Goal: Task Accomplishment & Management: Use online tool/utility

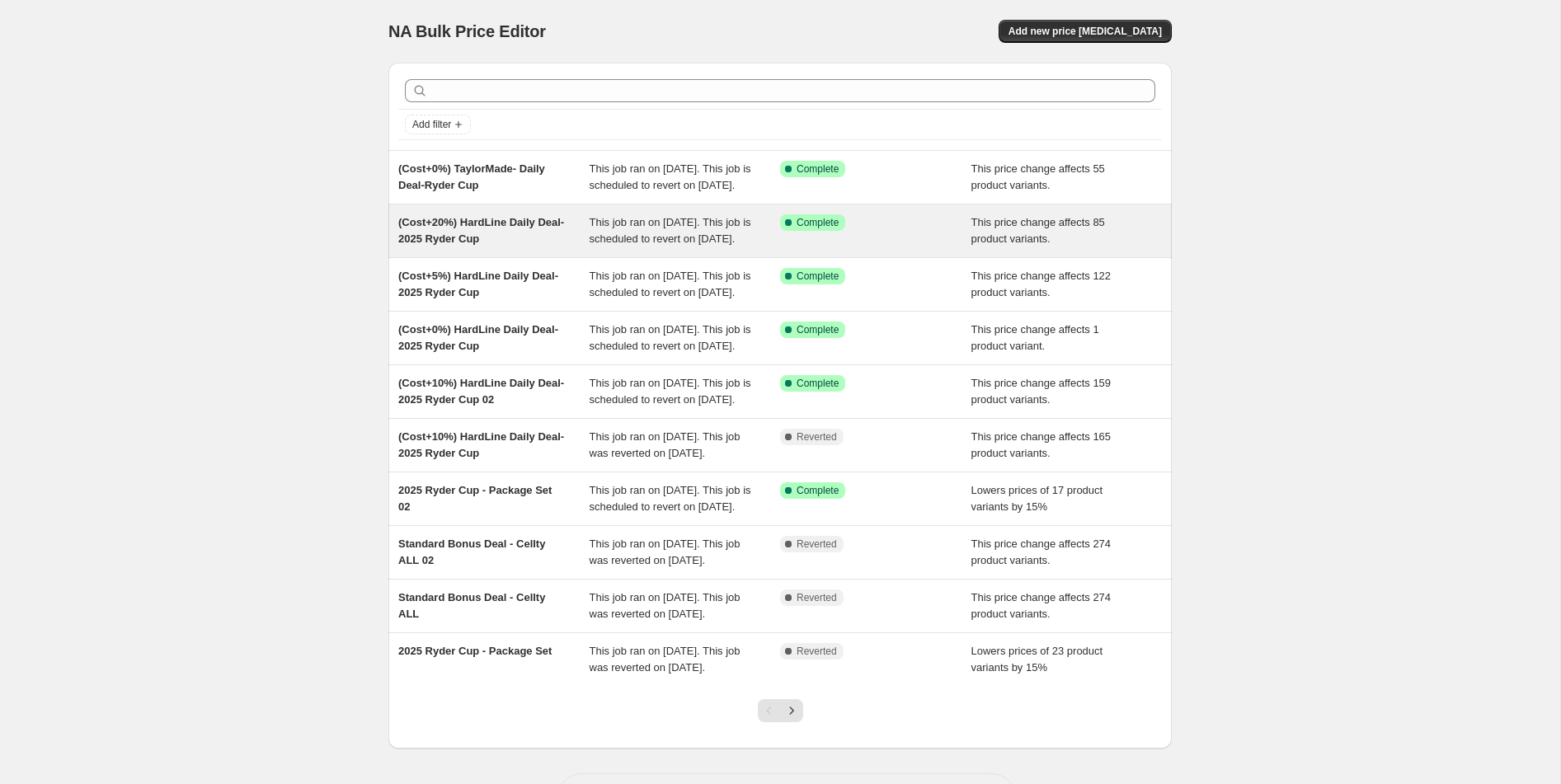
click at [514, 247] on div "(Cost+20%) HardLine Daily Deal- 2025 Ryder Cup" at bounding box center [493, 230] width 191 height 33
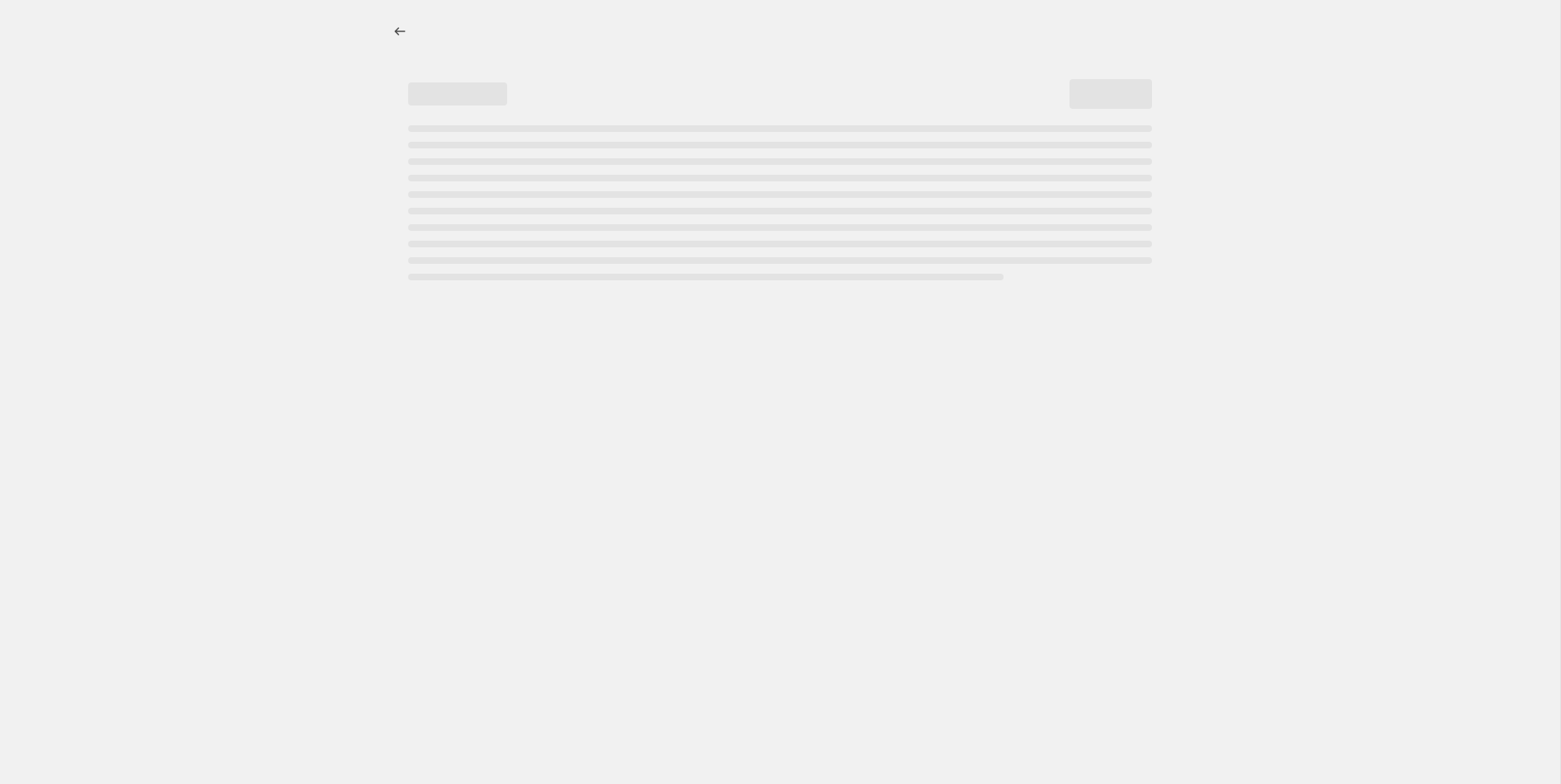
select select "margin"
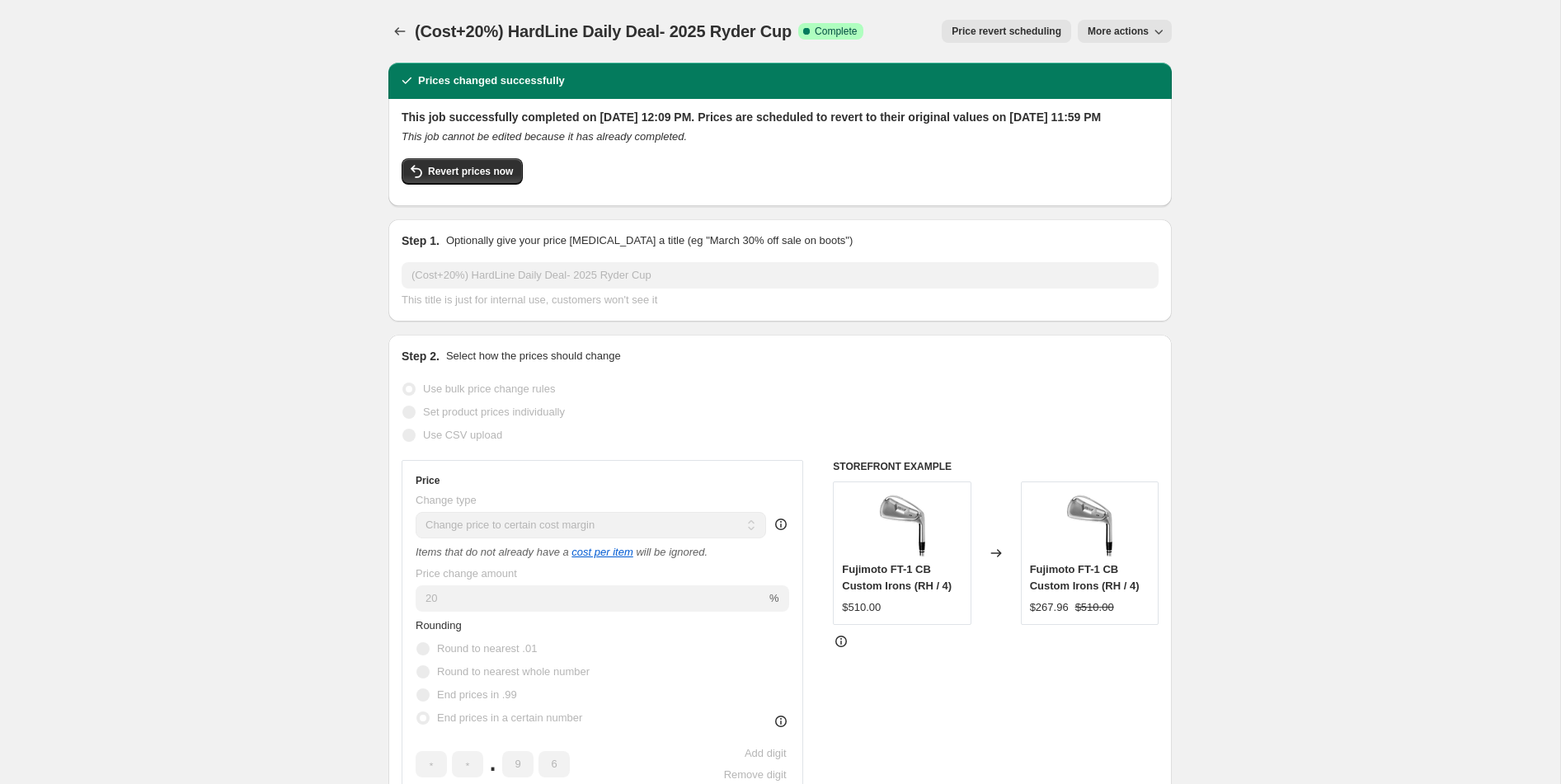
click at [1145, 30] on span "More actions" at bounding box center [1118, 31] width 61 height 13
click at [1137, 63] on span "Copy to new job" at bounding box center [1124, 64] width 77 height 13
select select "margin"
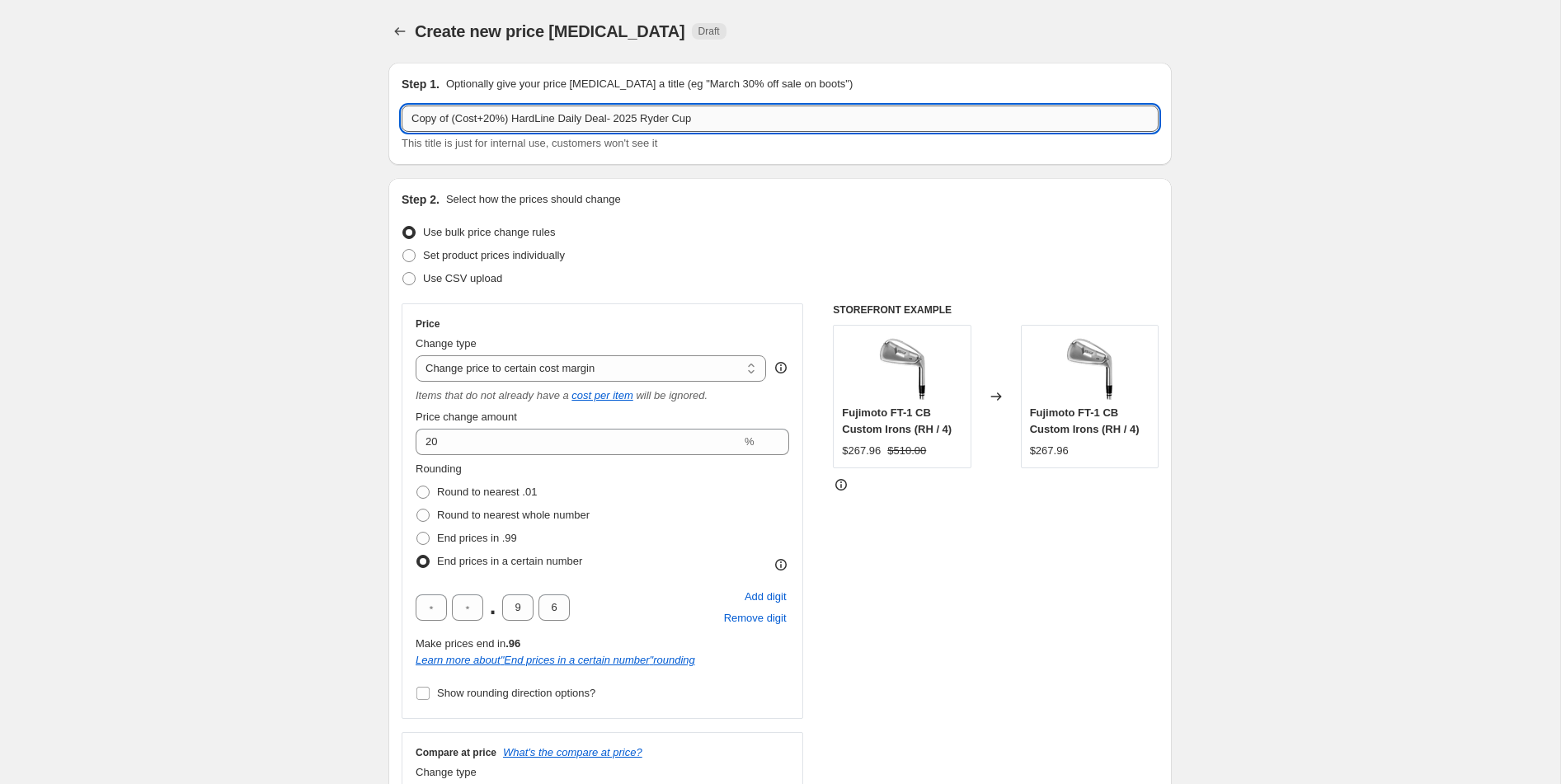
click at [453, 122] on input "Copy of (Cost+20%) HardLine Daily Deal- 2025 Ryder Cup" at bounding box center [780, 118] width 757 height 26
drag, startPoint x: 454, startPoint y: 121, endPoint x: 388, endPoint y: 120, distance: 66.0
click at [389, 120] on div "Step 1. Optionally give your price [MEDICAL_DATA] a title (eg "March 30% off sa…" at bounding box center [780, 113] width 783 height 102
click at [720, 118] on input "(Cost+20%) HardLine Daily Deal- 2025 Ryder Cup" at bounding box center [780, 118] width 757 height 26
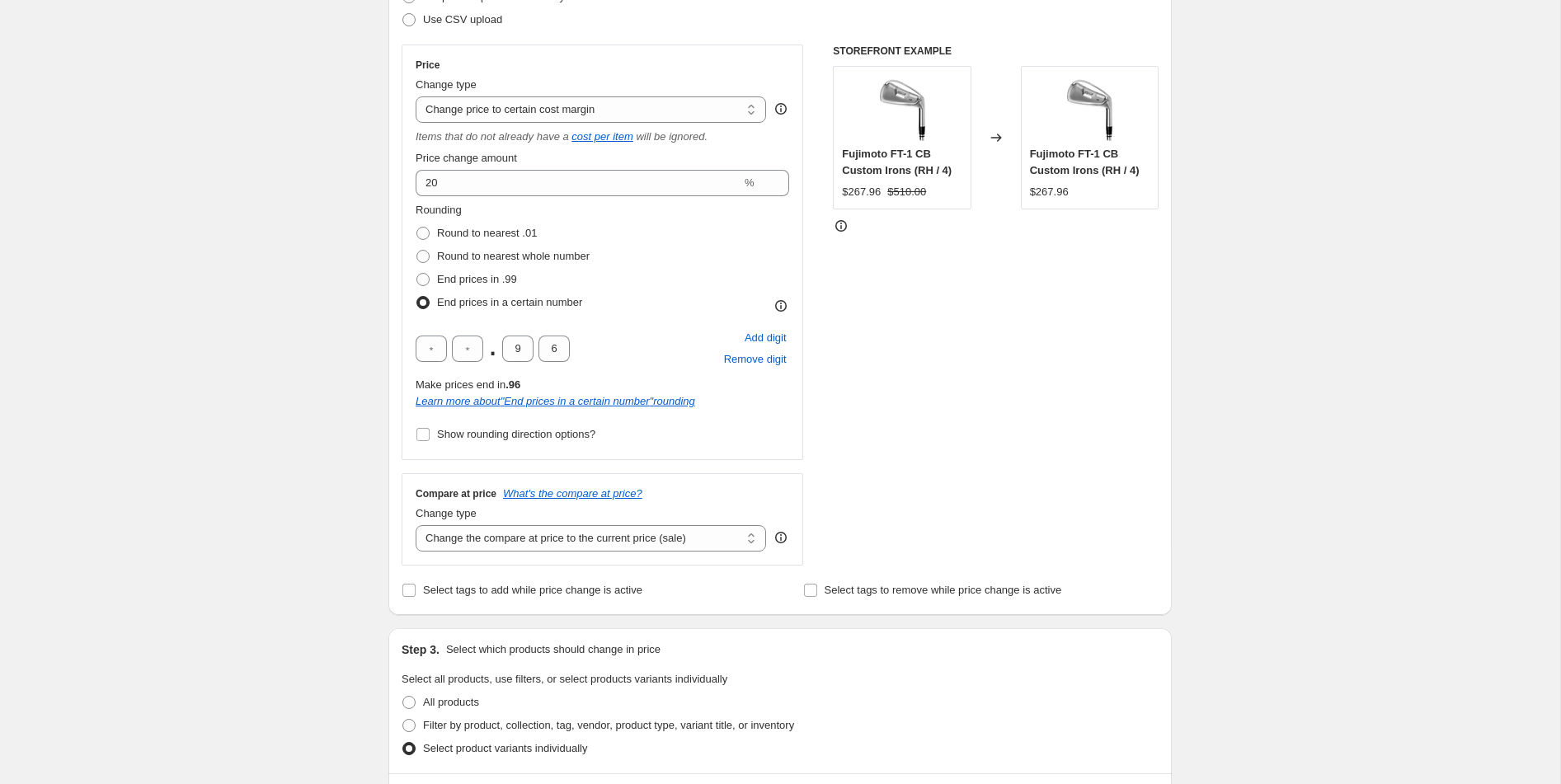
scroll to position [340, 0]
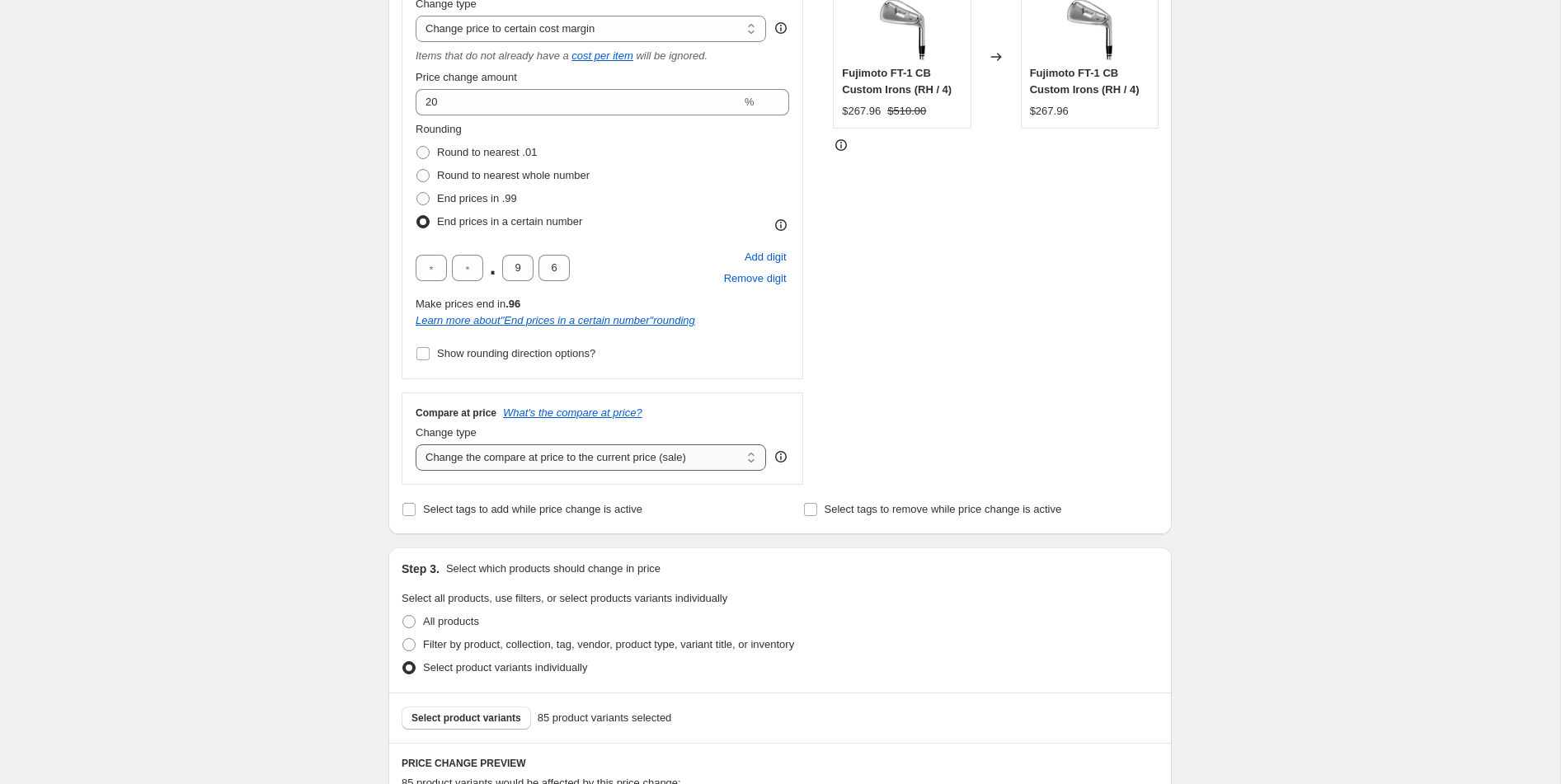
type input "(Cost+20%) HardLine Daily Deal- 2025 Ryder Cup 03"
click at [509, 459] on select "Change the compare at price to the current price (sale) Change the compare at p…" at bounding box center [591, 457] width 351 height 26
select select "no_change"
click at [416, 444] on select "Change the compare at price to the current price (sale) Change the compare at p…" at bounding box center [591, 457] width 351 height 26
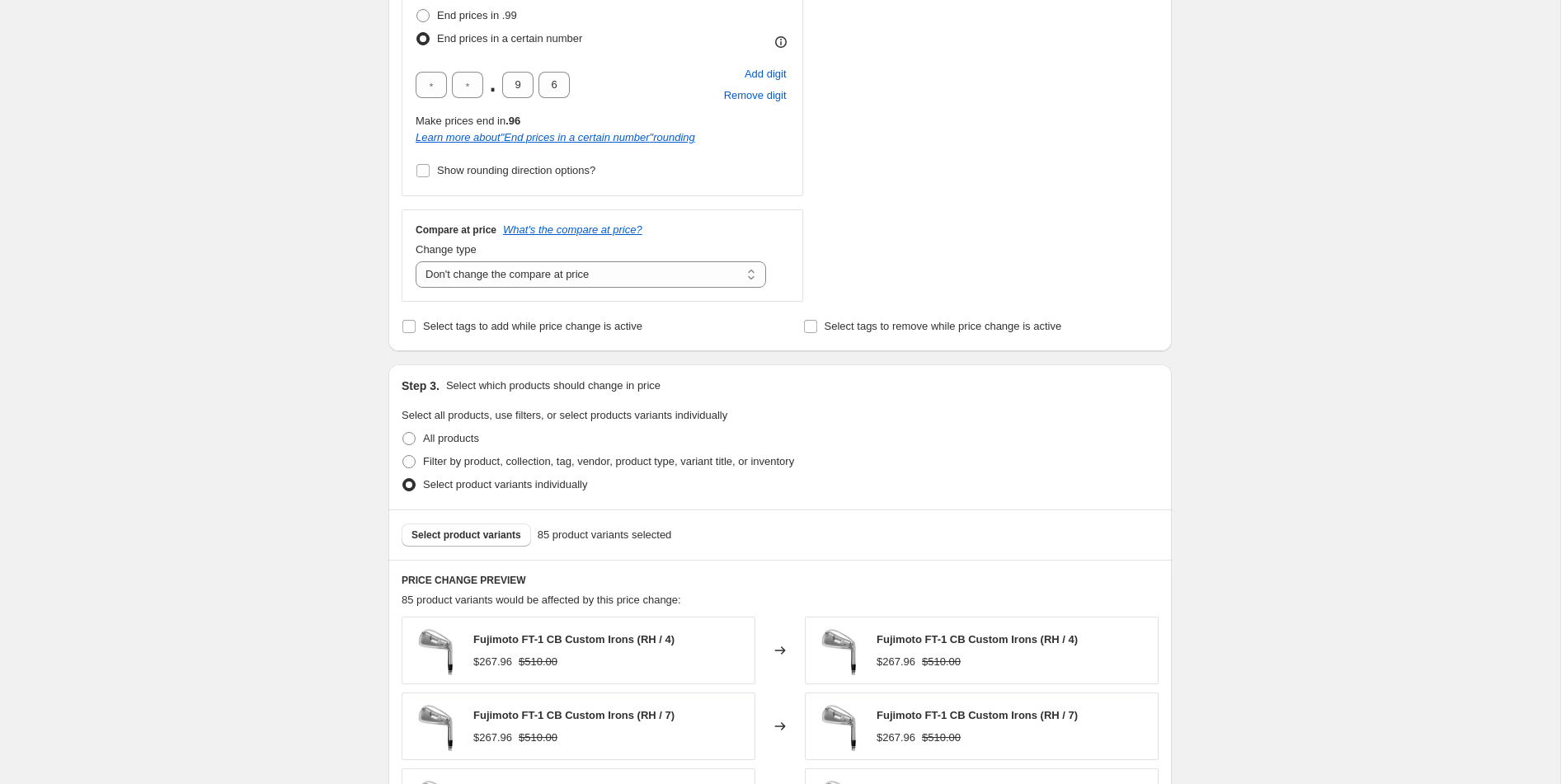
scroll to position [663, 0]
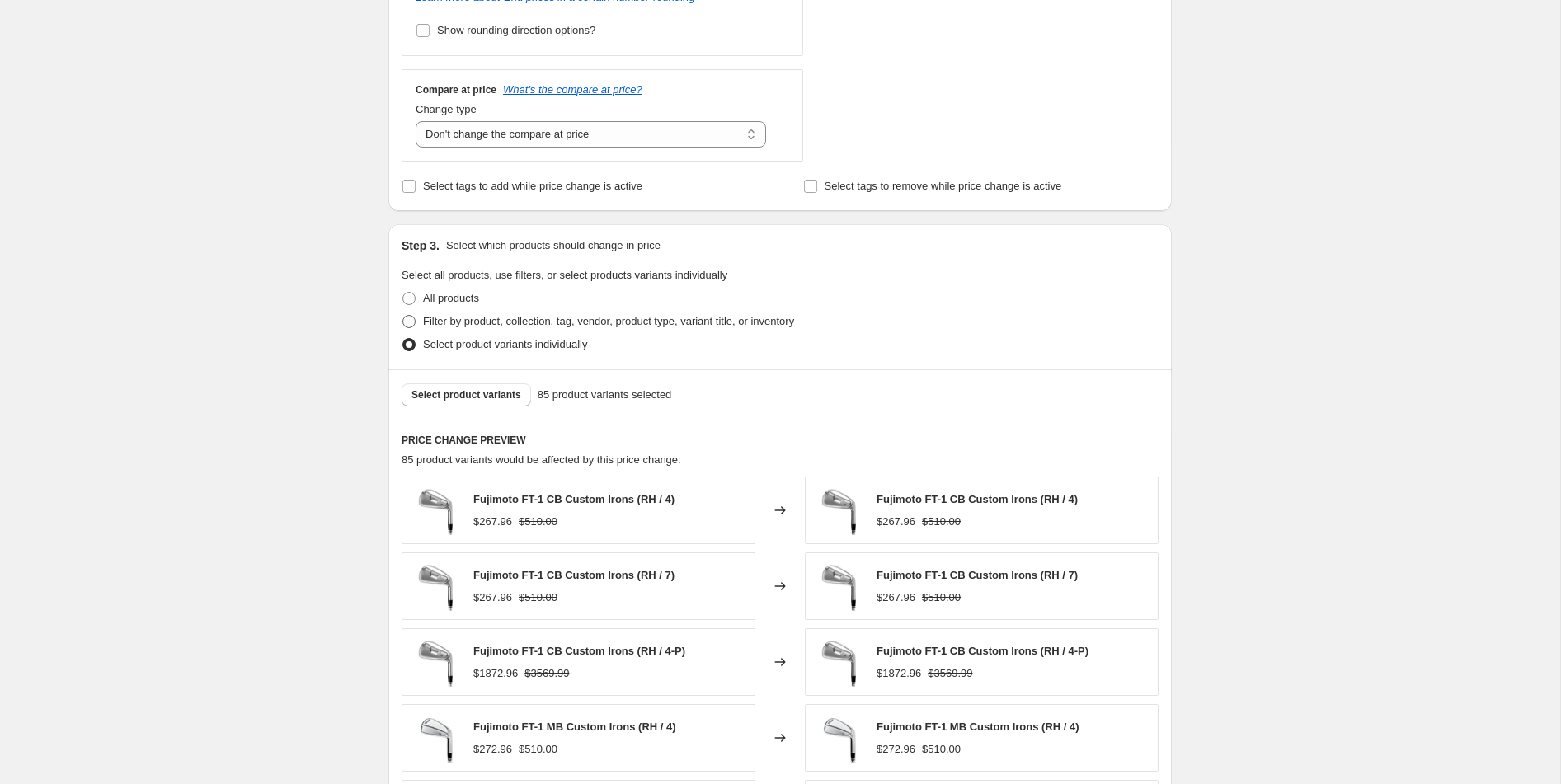
click at [455, 322] on span "Filter by product, collection, tag, vendor, product type, variant title, or inv…" at bounding box center [609, 321] width 371 height 13
click at [403, 316] on input "Filter by product, collection, tag, vendor, product type, variant title, or inv…" at bounding box center [402, 315] width 1 height 1
radio input "true"
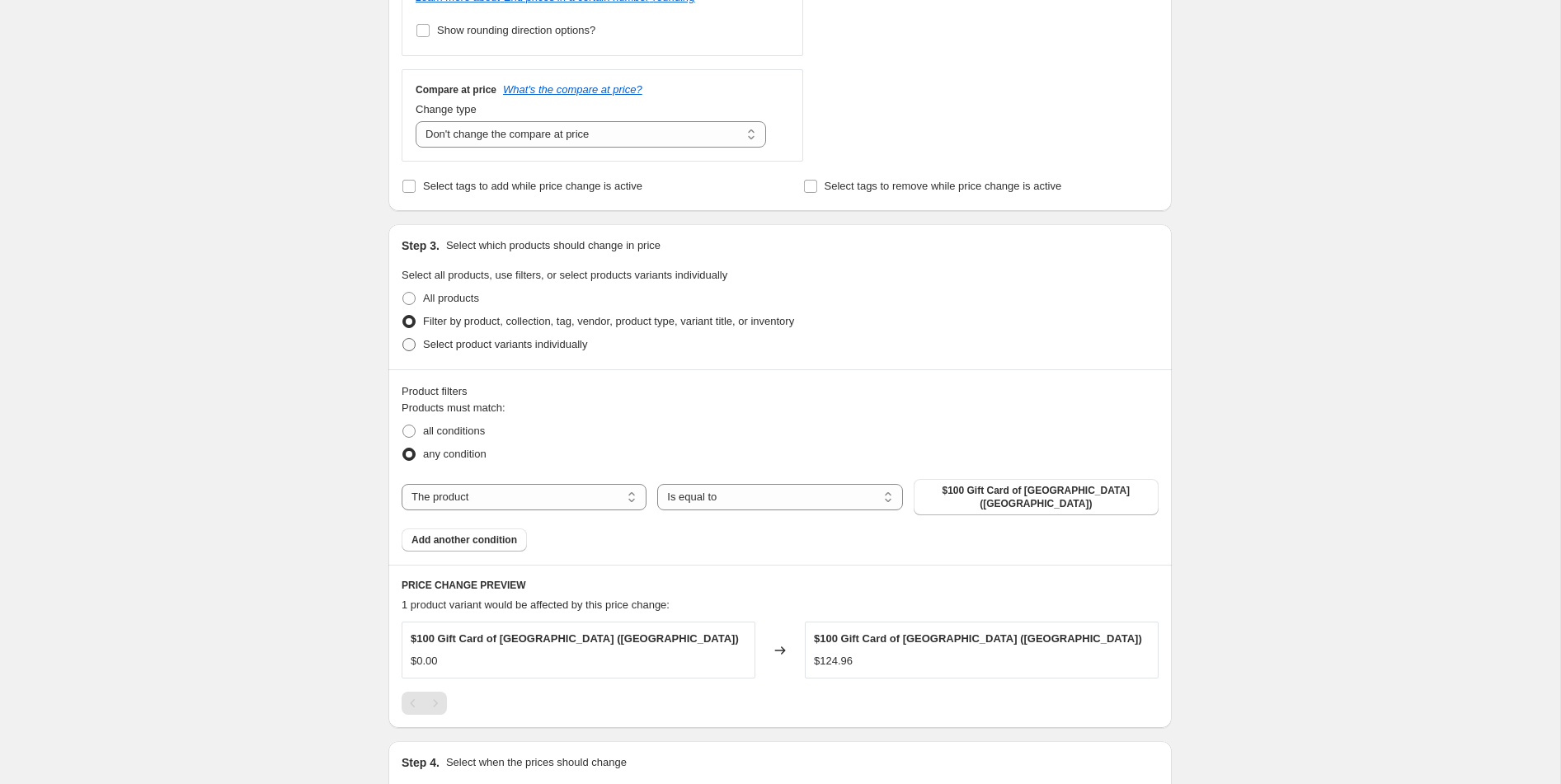
click at [449, 344] on span "Select product variants individually" at bounding box center [505, 344] width 164 height 13
click at [403, 339] on input "Select product variants individually" at bounding box center [402, 338] width 1 height 1
radio input "true"
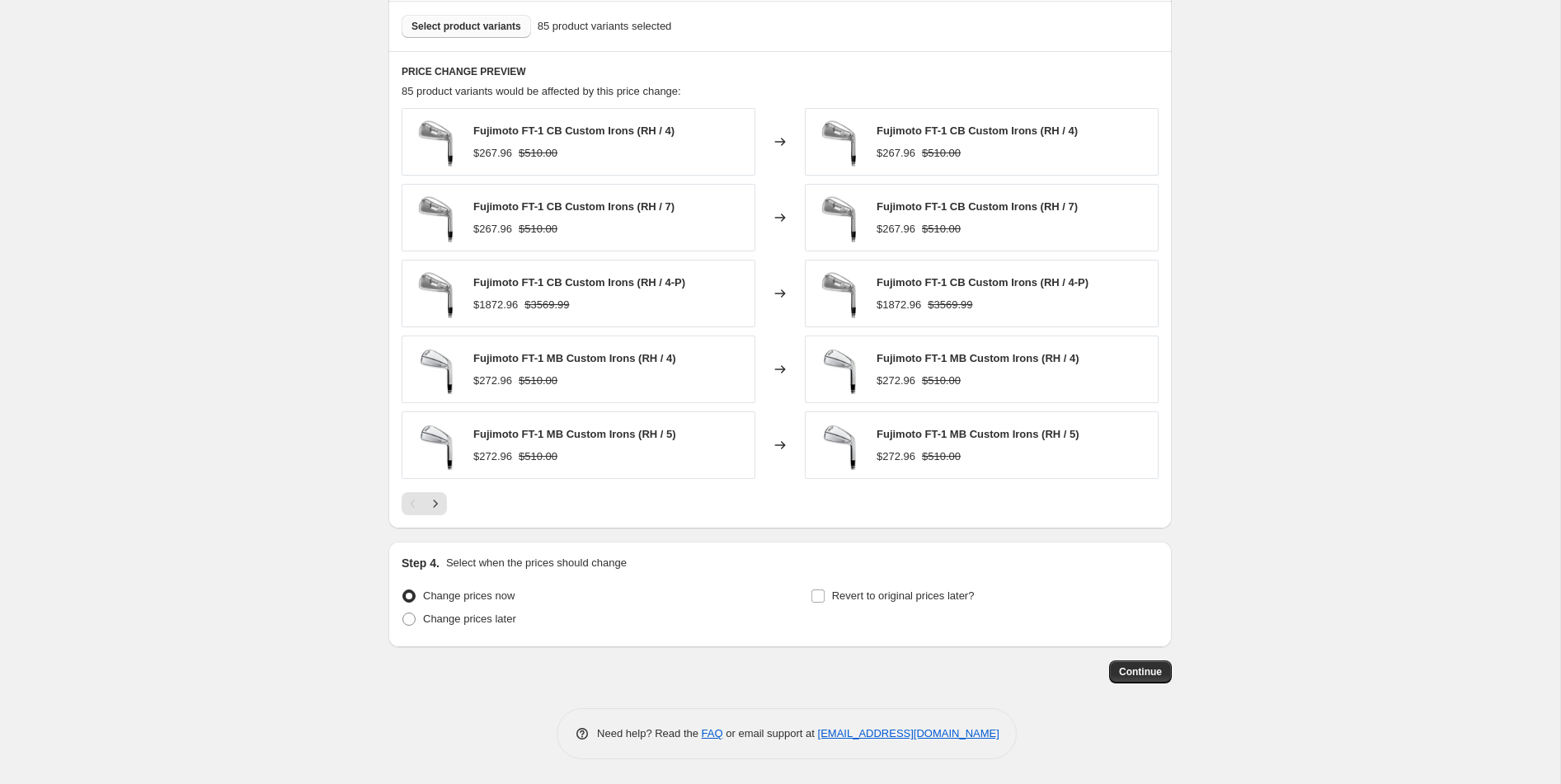
scroll to position [0, 0]
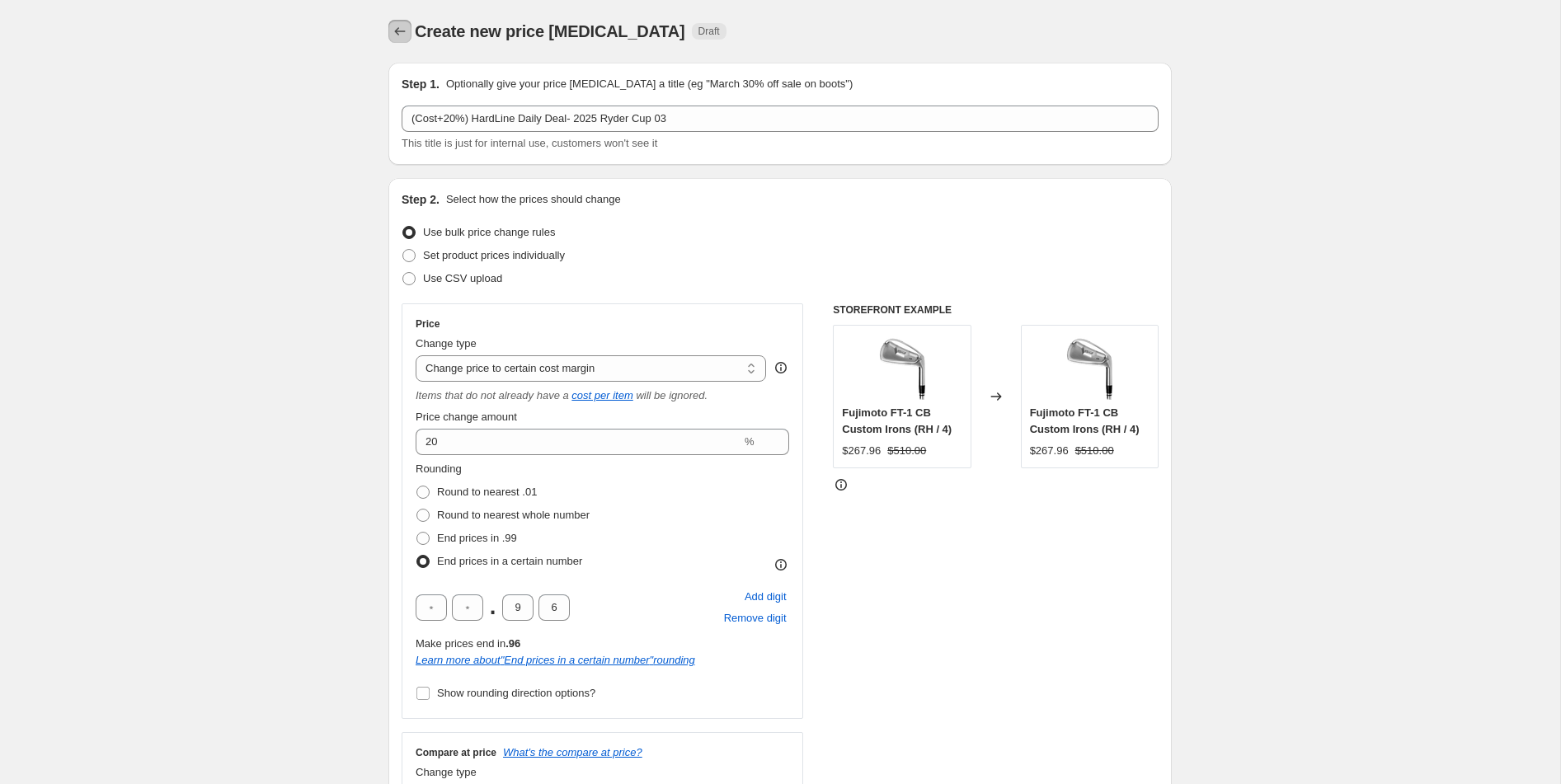
click at [396, 29] on icon "Price change jobs" at bounding box center [401, 31] width 17 height 17
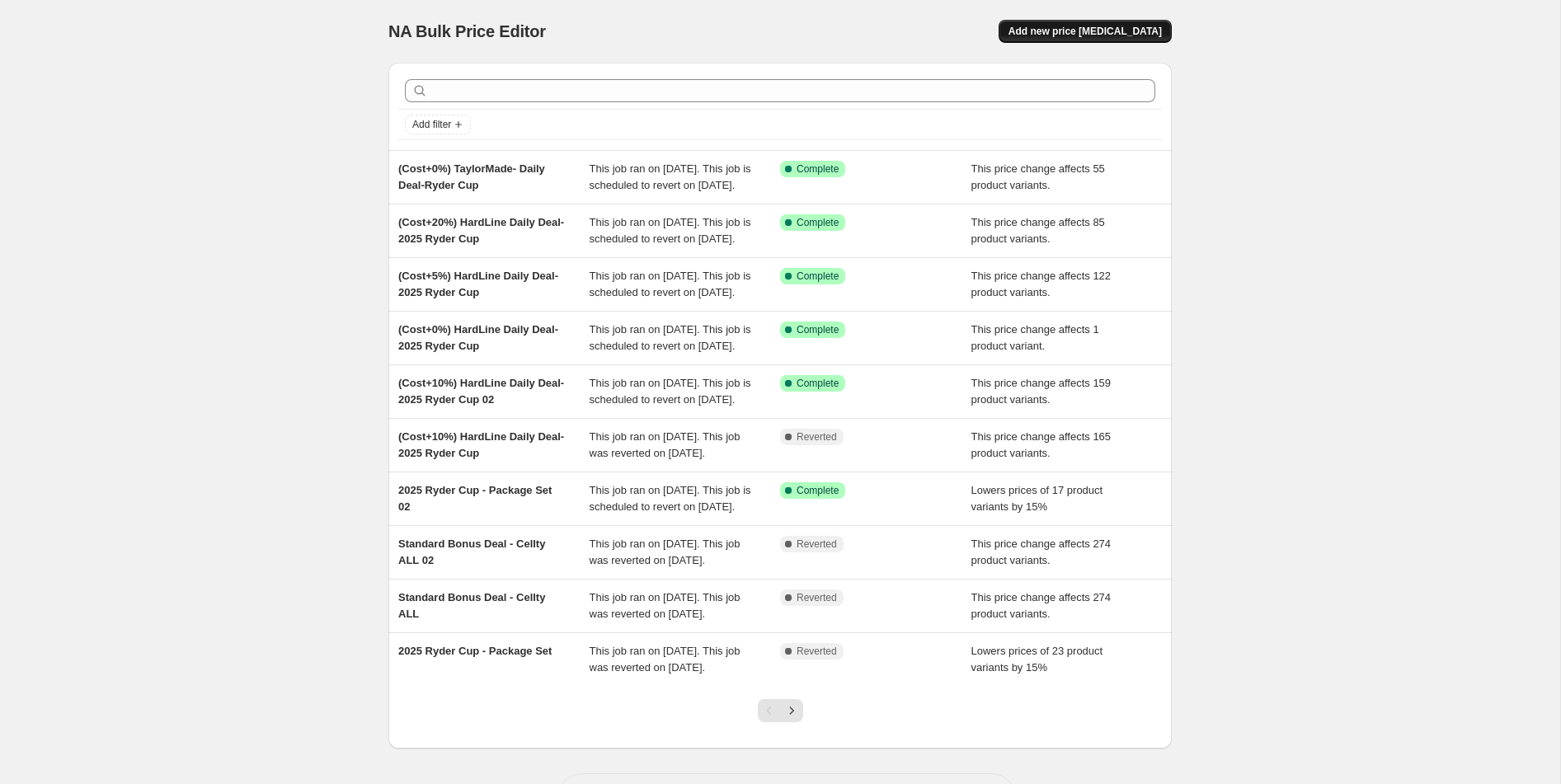
click at [1064, 32] on span "Add new price [MEDICAL_DATA]" at bounding box center [1085, 31] width 153 height 13
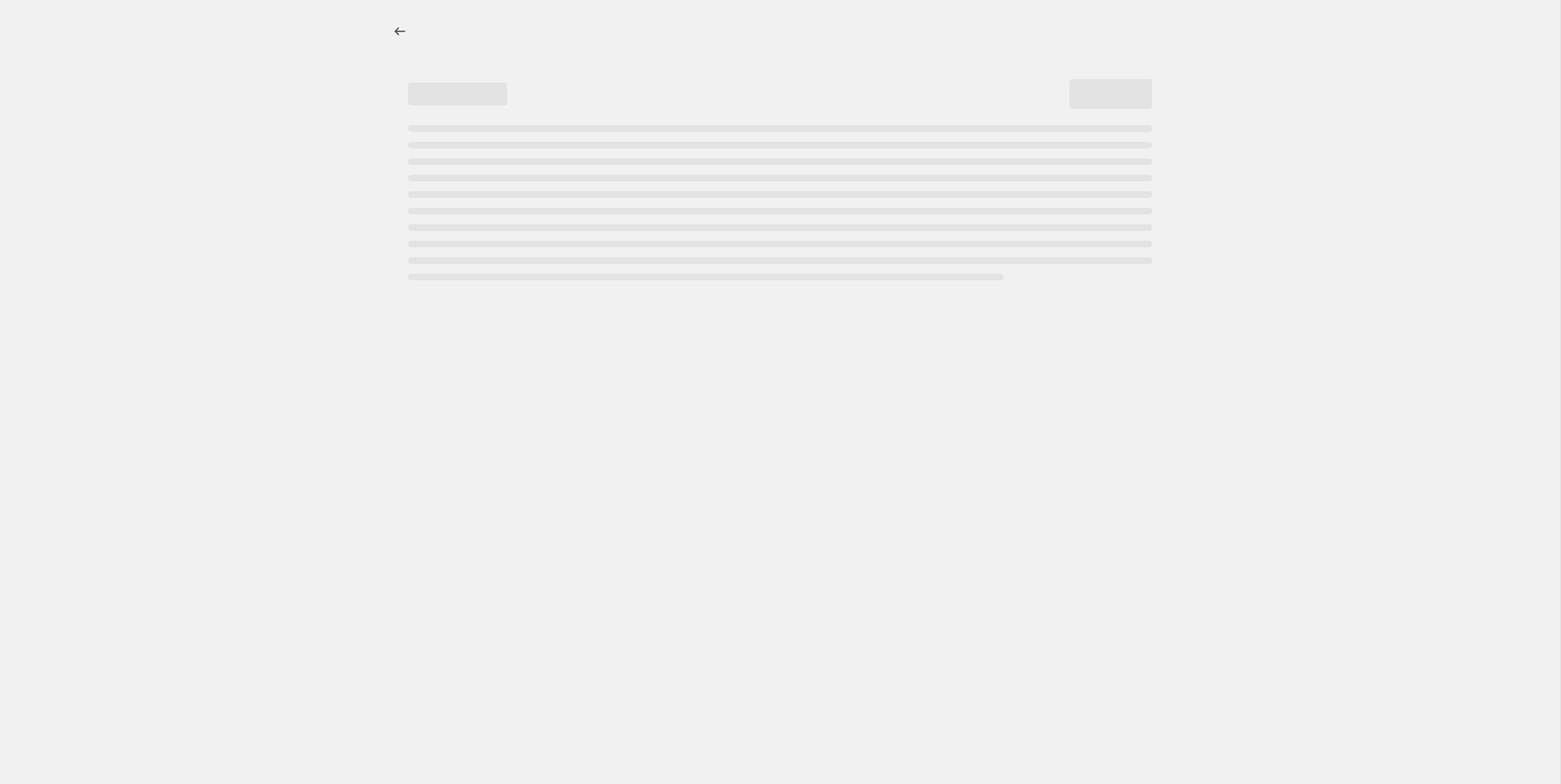
select select "percentage"
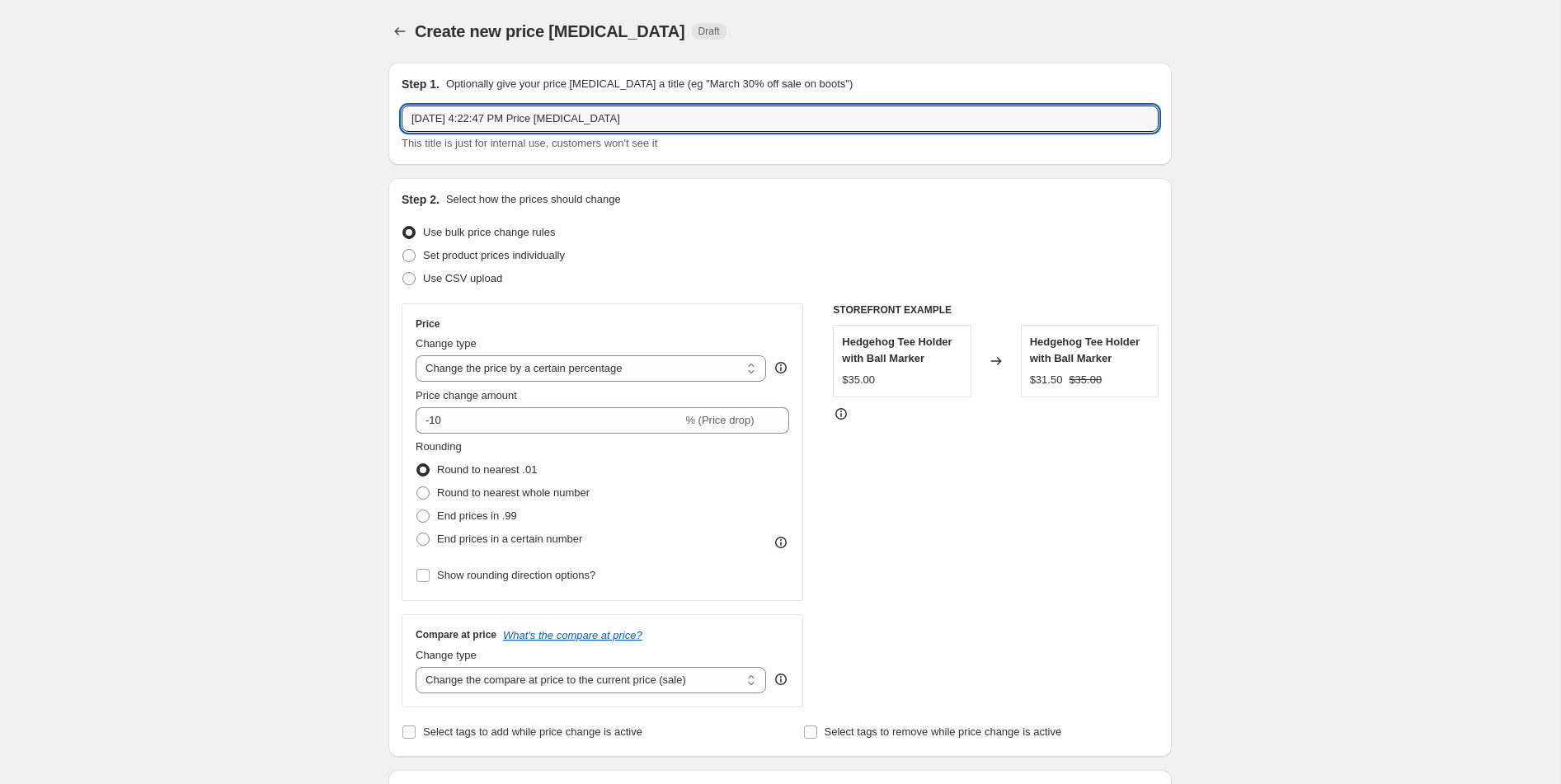
drag, startPoint x: 665, startPoint y: 121, endPoint x: 318, endPoint y: 102, distance: 347.5
paste input "Epon AF-256 Custom Fairway Wood"
drag, startPoint x: 623, startPoint y: 121, endPoint x: 299, endPoint y: 111, distance: 324.2
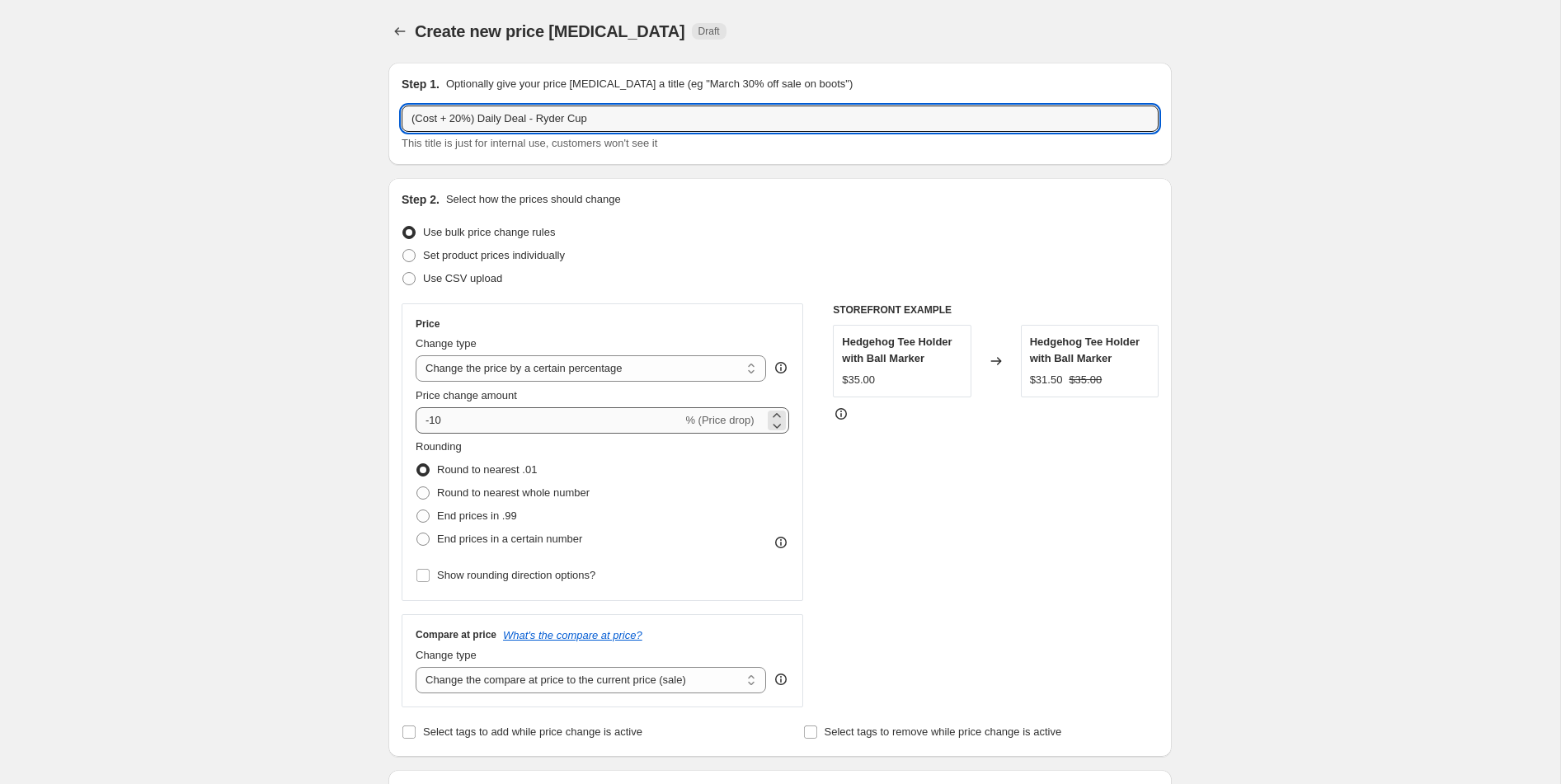
type input "(Cost + 20%) Daily Deal - Ryder Cup"
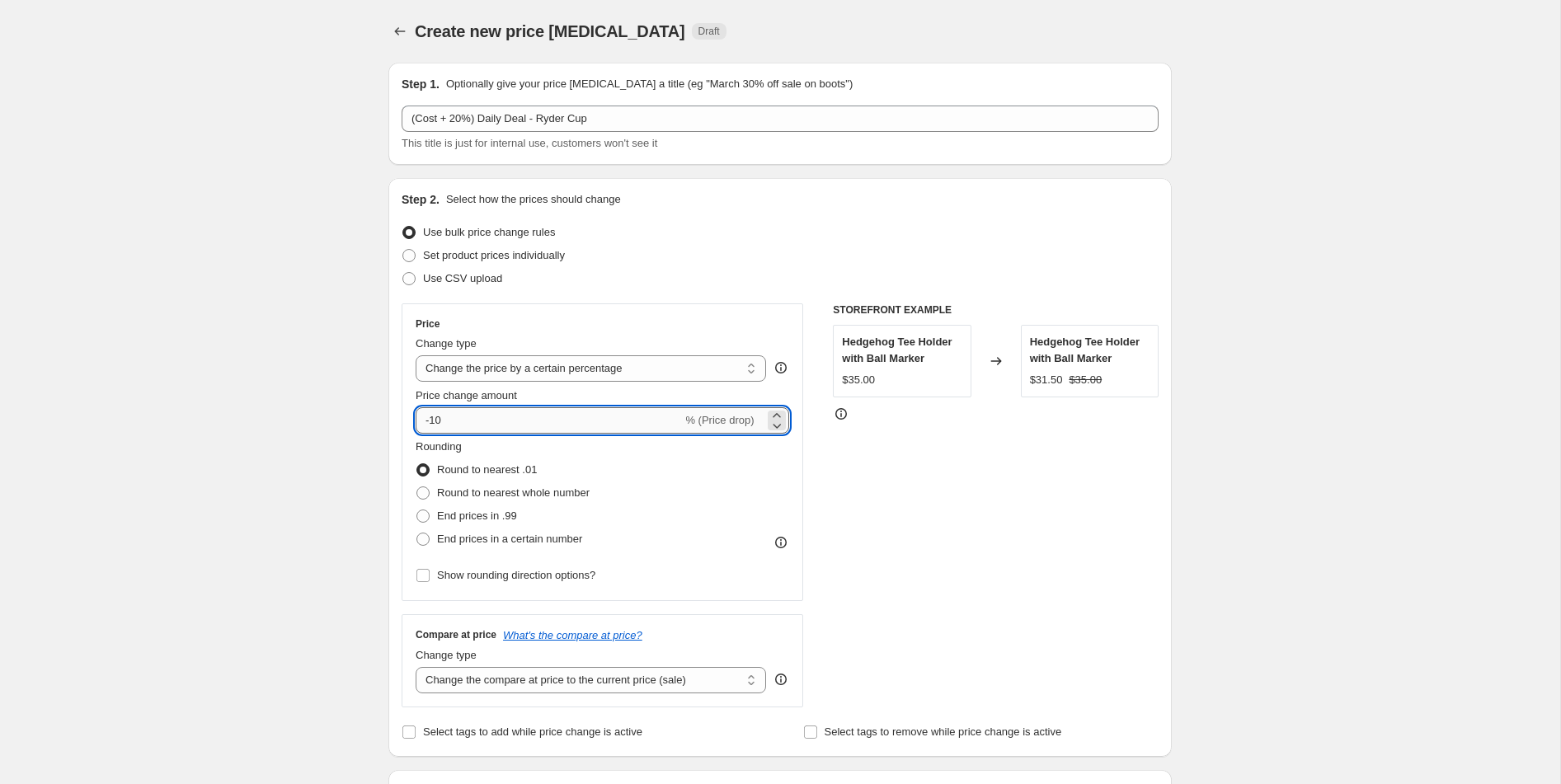
click at [547, 411] on input "-10" at bounding box center [549, 420] width 266 height 26
click at [555, 367] on select "Change the price to a certain amount Change the price by a certain amount Chang…" at bounding box center [591, 368] width 351 height 26
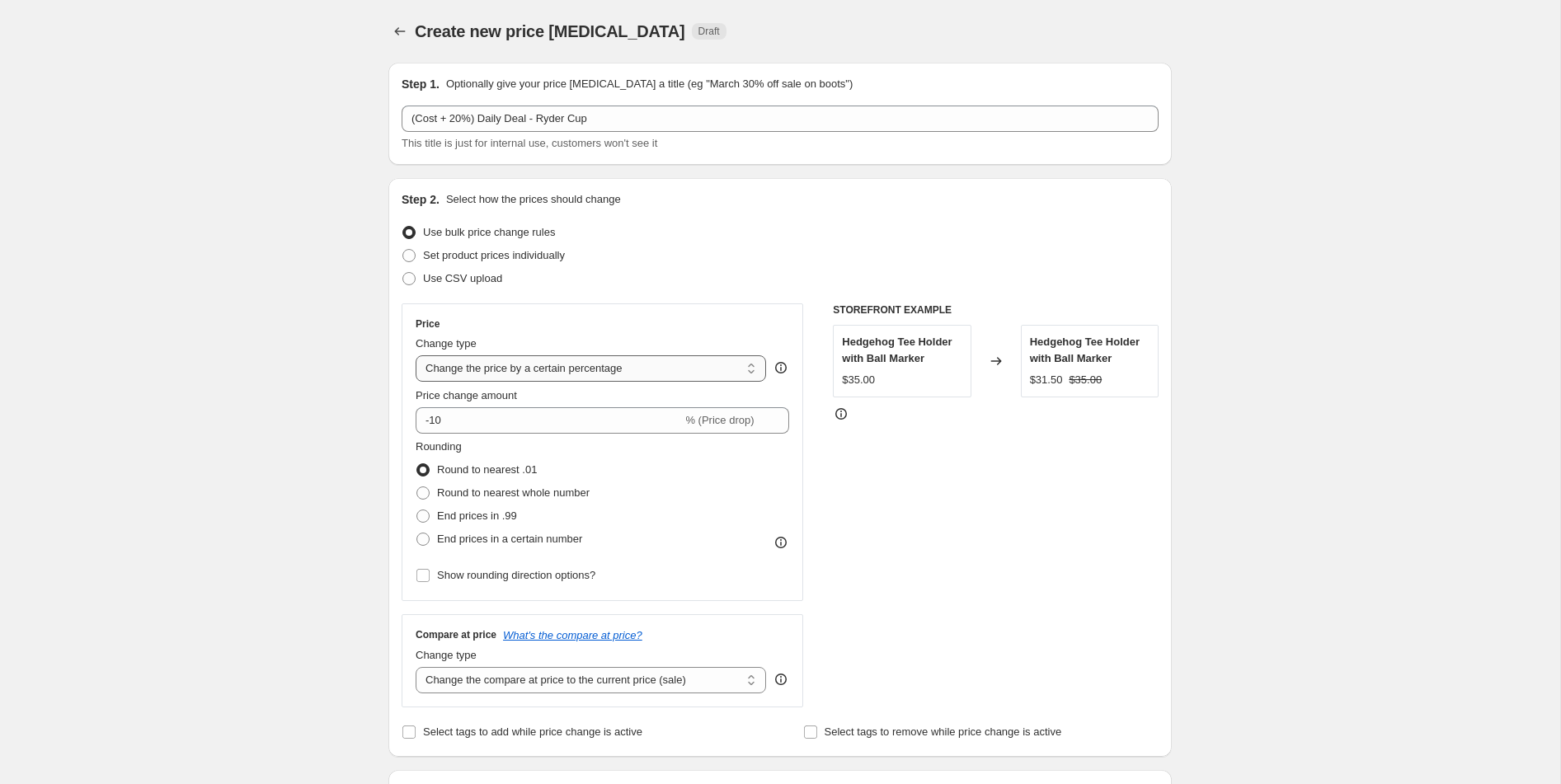
select select "margin"
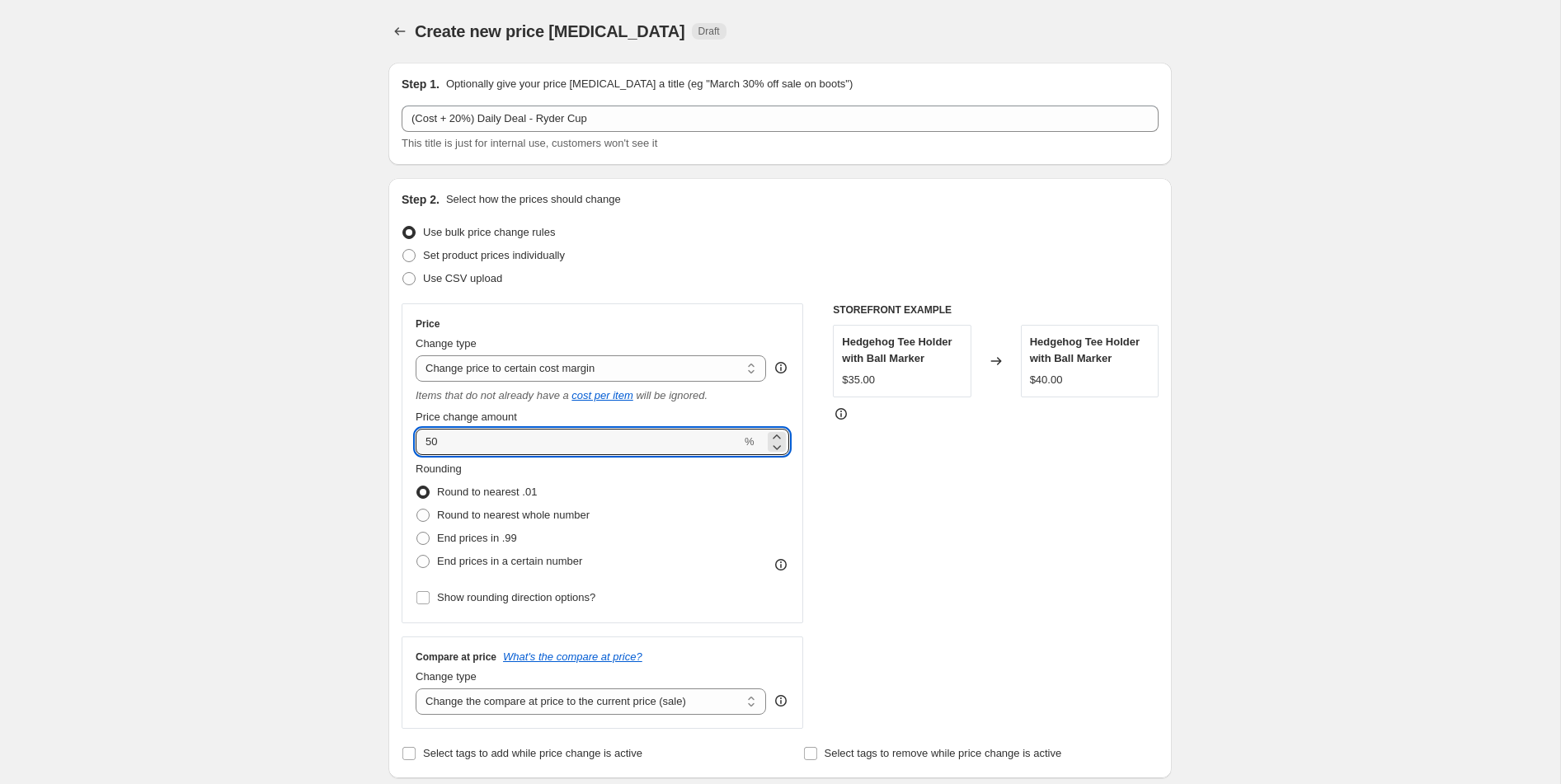
drag, startPoint x: 479, startPoint y: 438, endPoint x: 370, endPoint y: 431, distance: 109.2
type input "20"
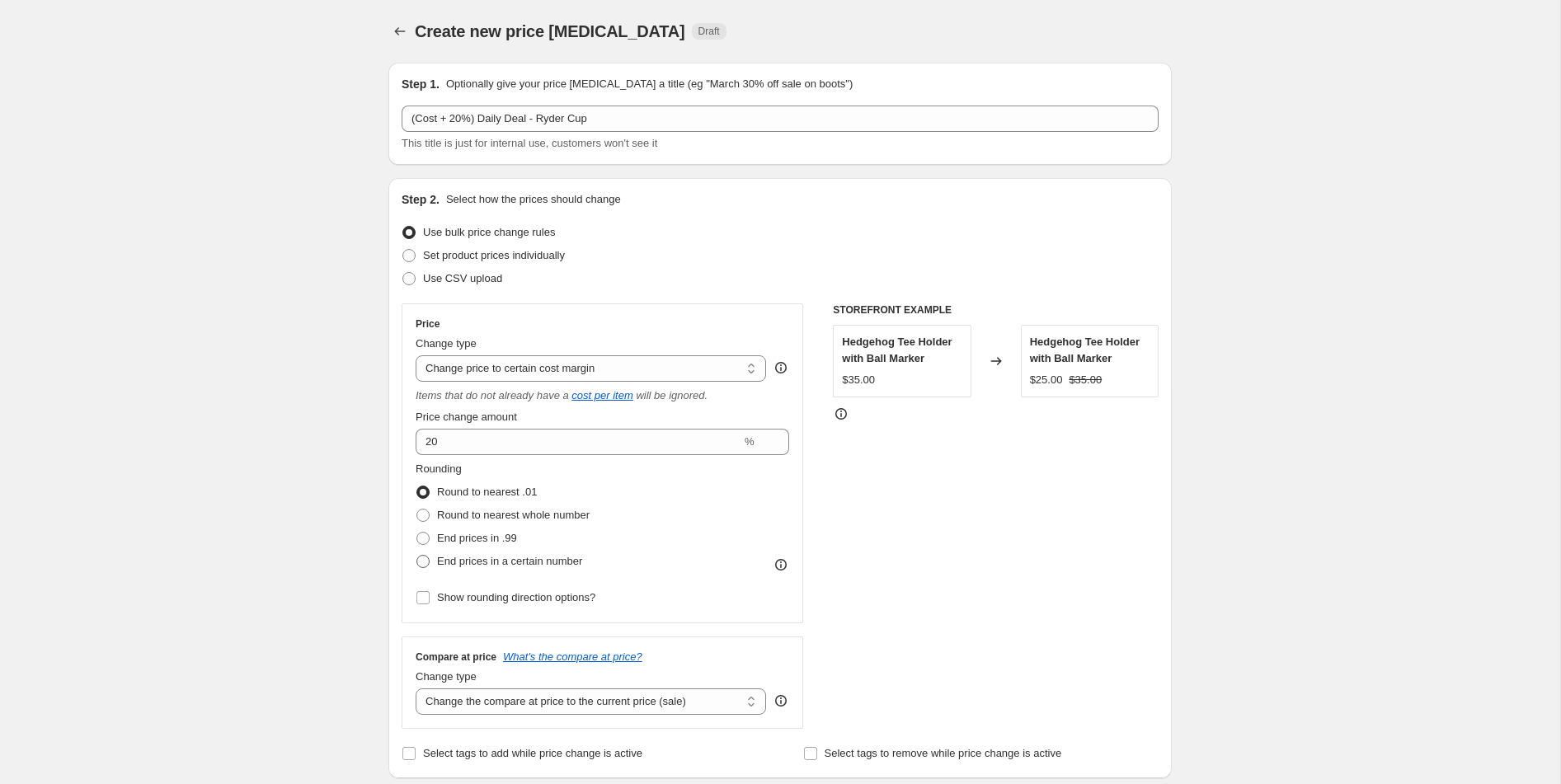
click at [462, 561] on span "End prices in a certain number" at bounding box center [509, 561] width 145 height 13
click at [417, 556] on input "End prices in a certain number" at bounding box center [417, 555] width 1 height 1
radio input "true"
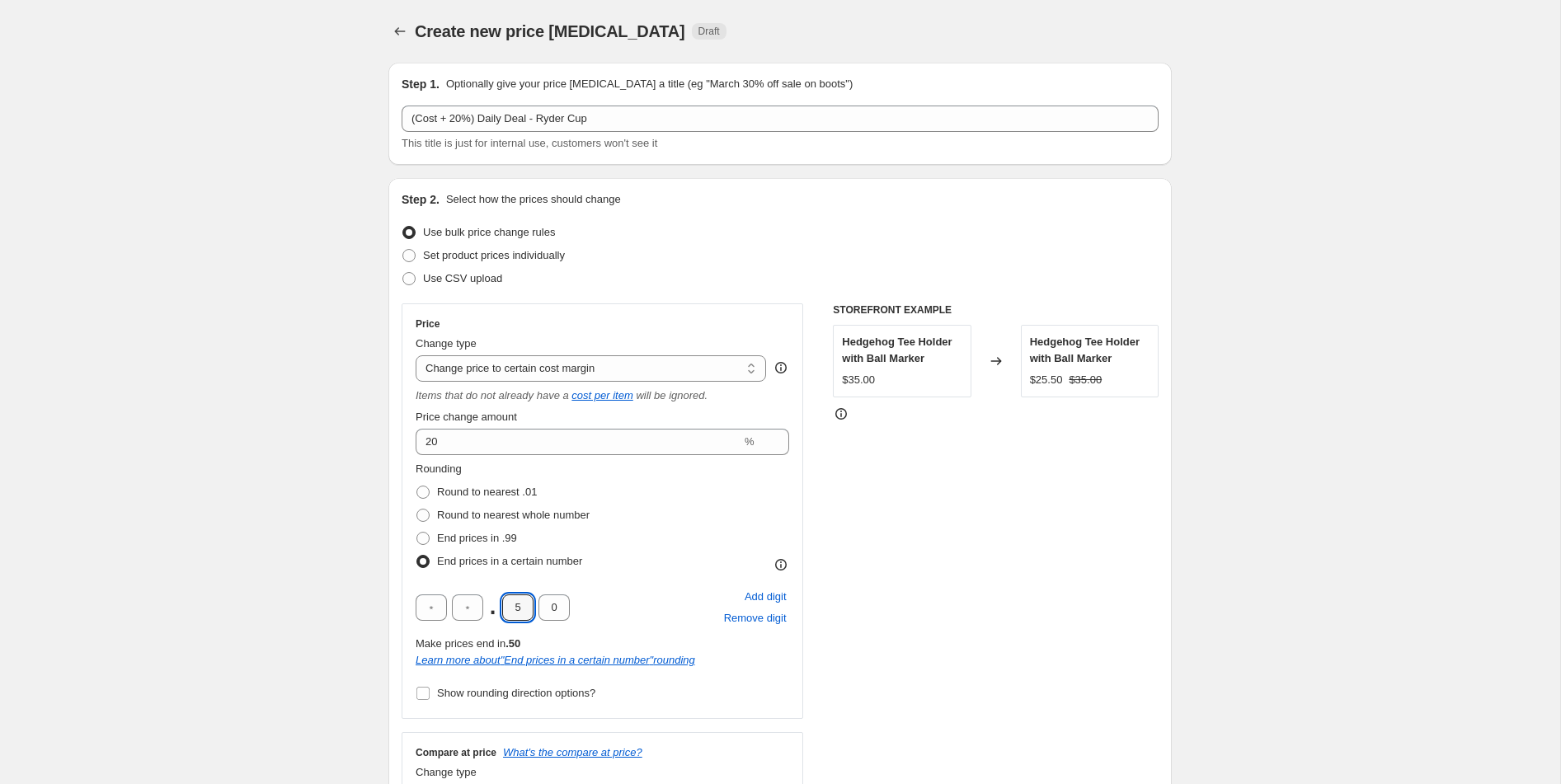
drag, startPoint x: 527, startPoint y: 607, endPoint x: 494, endPoint y: 606, distance: 33.0
click at [494, 606] on div ". 5 0" at bounding box center [493, 607] width 154 height 26
type input "9"
drag, startPoint x: 560, startPoint y: 611, endPoint x: 539, endPoint y: 610, distance: 21.0
click at [539, 610] on input "0" at bounding box center [554, 607] width 31 height 26
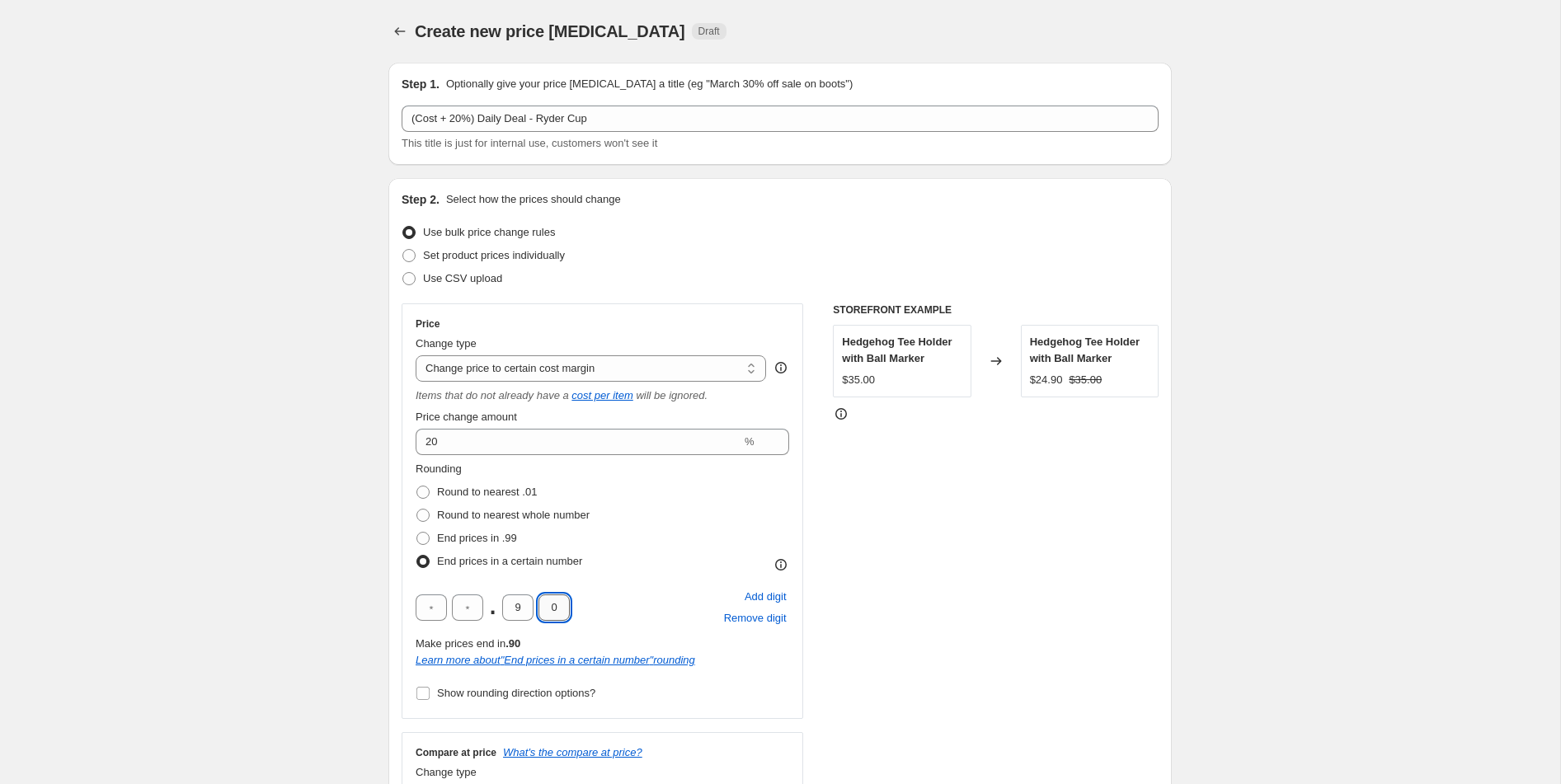
type input "9"
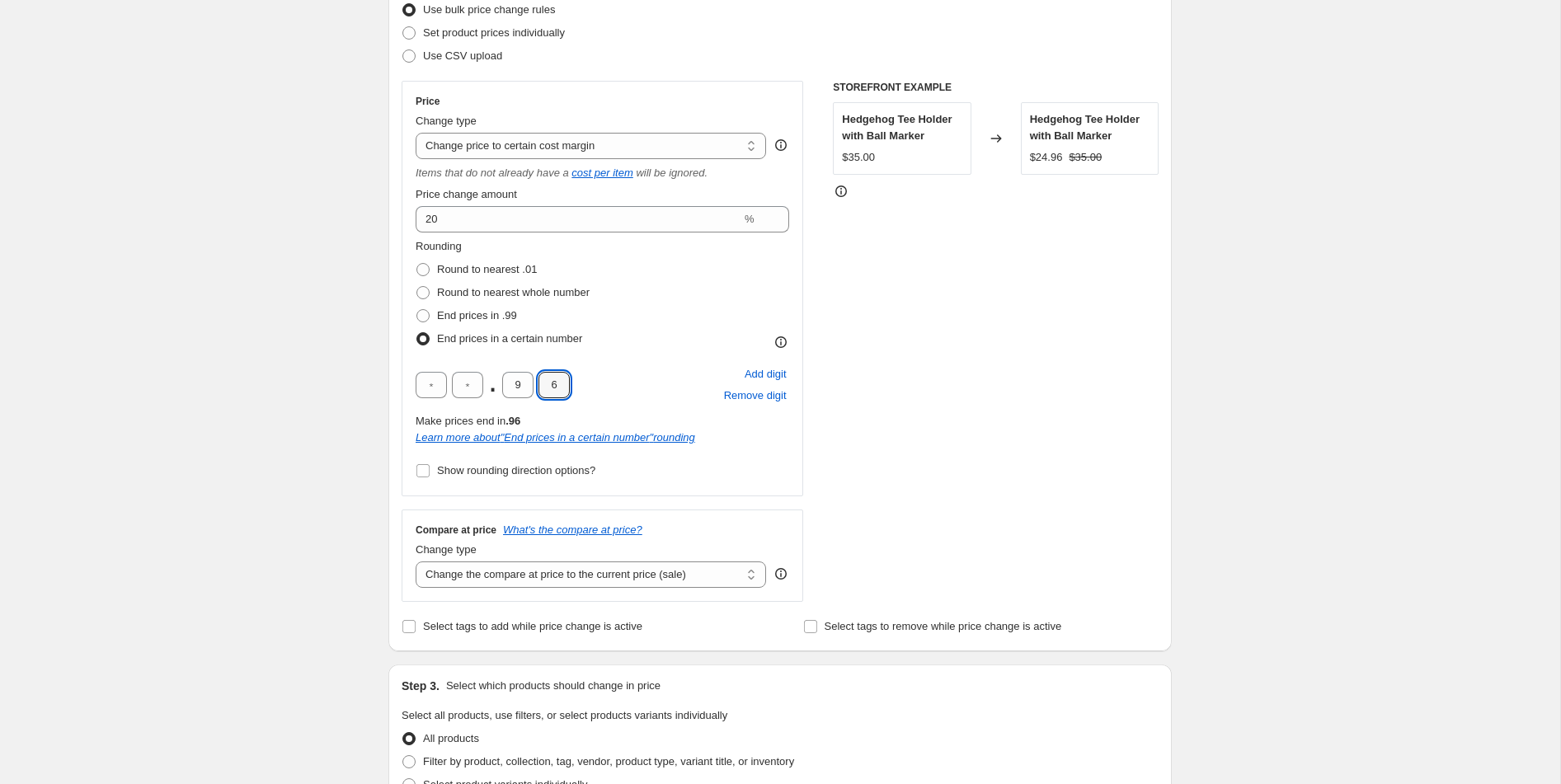
scroll to position [305, 0]
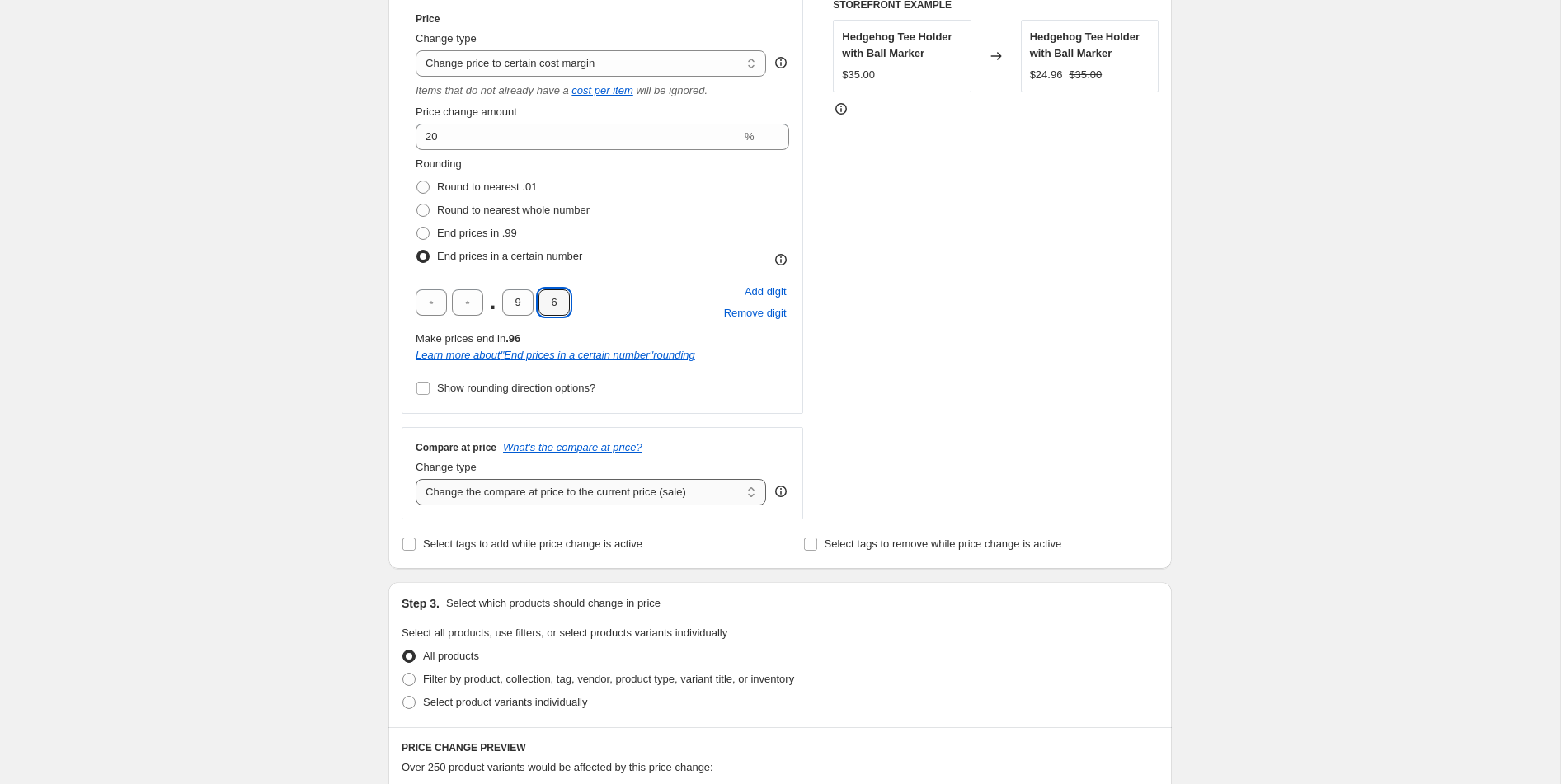
type input "6"
click at [686, 504] on select "Change the compare at price to the current price (sale) Change the compare at p…" at bounding box center [591, 491] width 351 height 26
select select "no_change"
click at [416, 479] on select "Change the compare at price to the current price (sale) Change the compare at p…" at bounding box center [591, 491] width 351 height 26
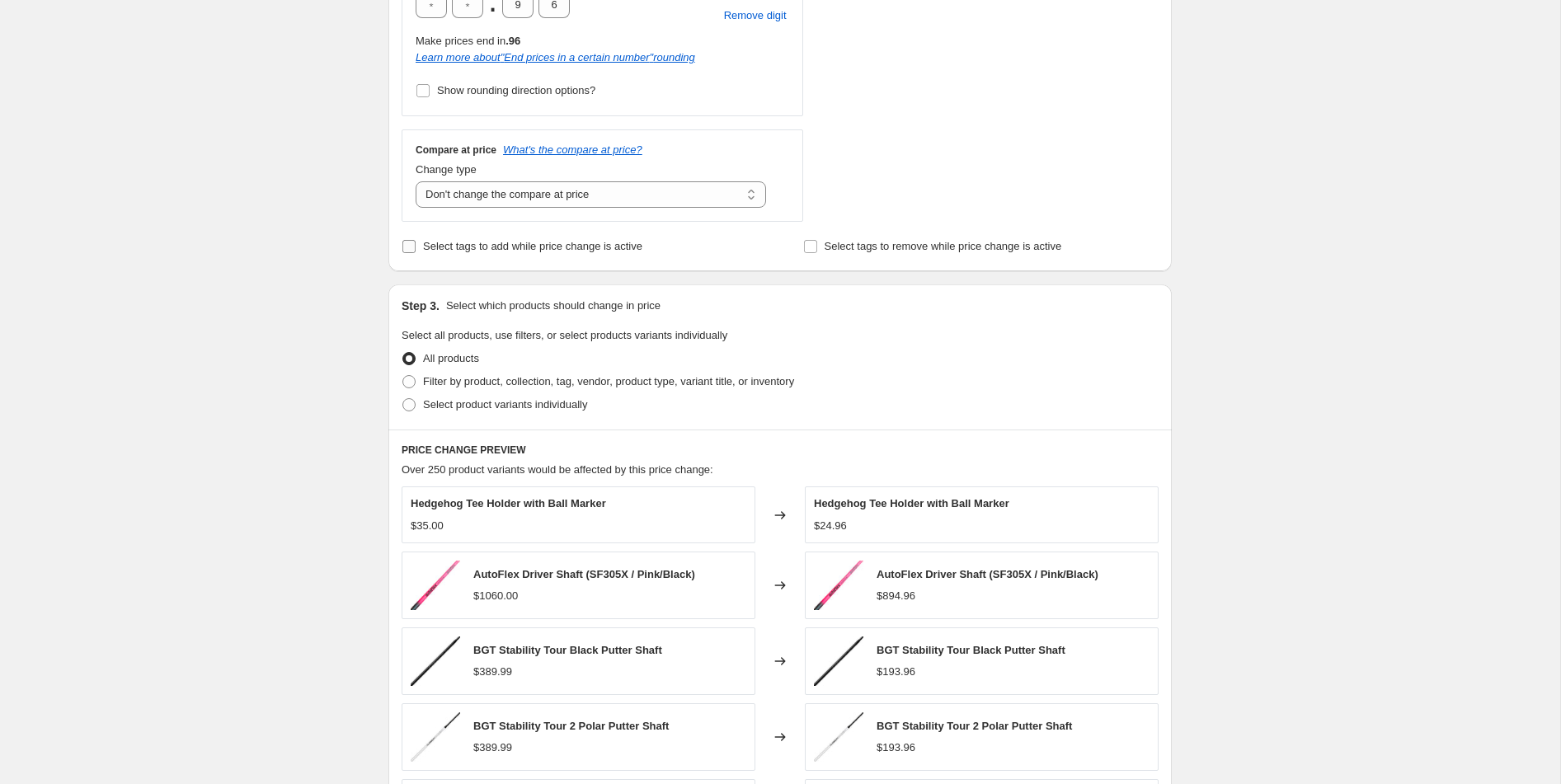
scroll to position [611, 0]
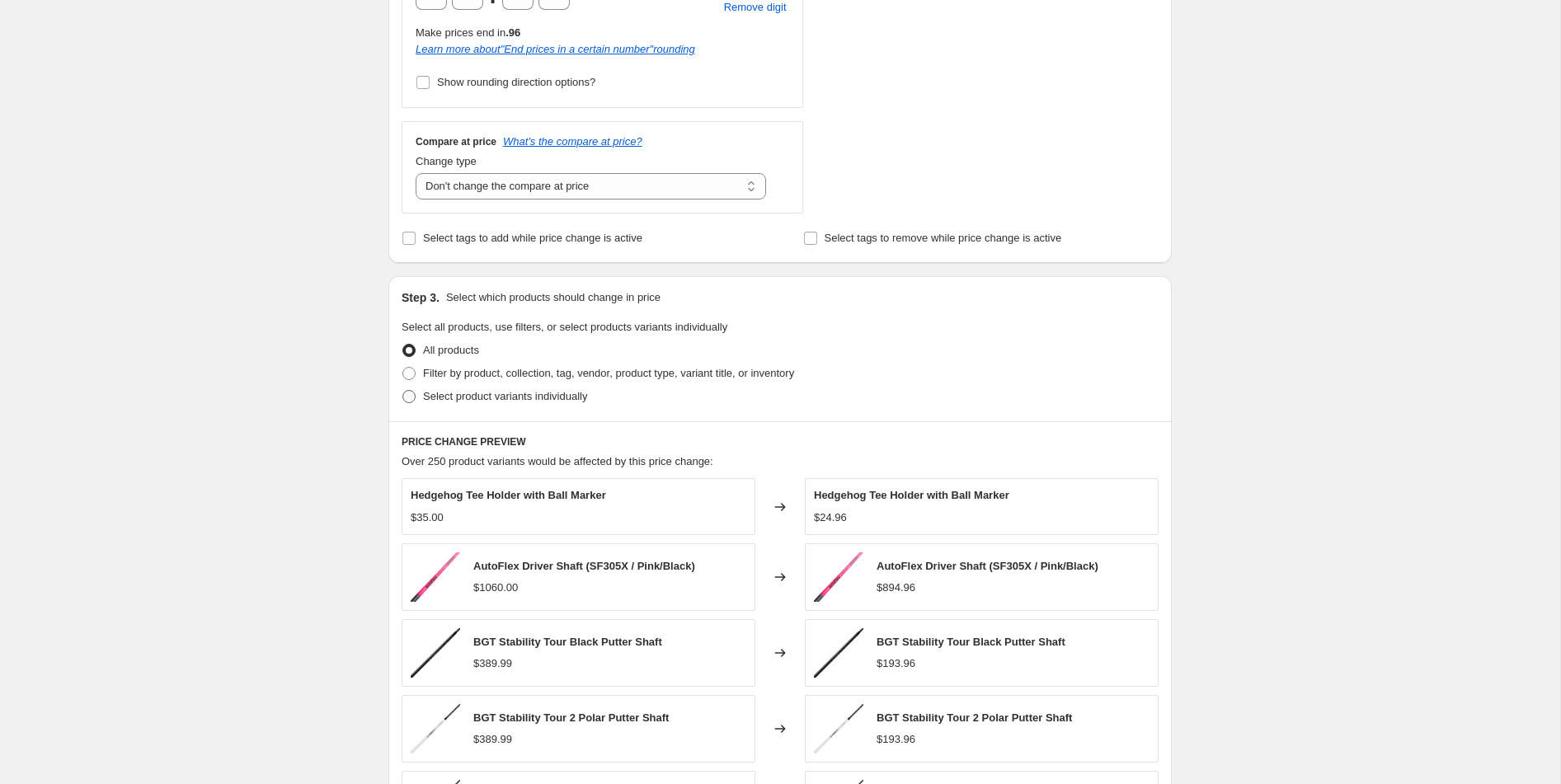
click at [565, 402] on span "Select product variants individually" at bounding box center [505, 397] width 164 height 17
click at [403, 391] on input "Select product variants individually" at bounding box center [402, 390] width 1 height 1
radio input "true"
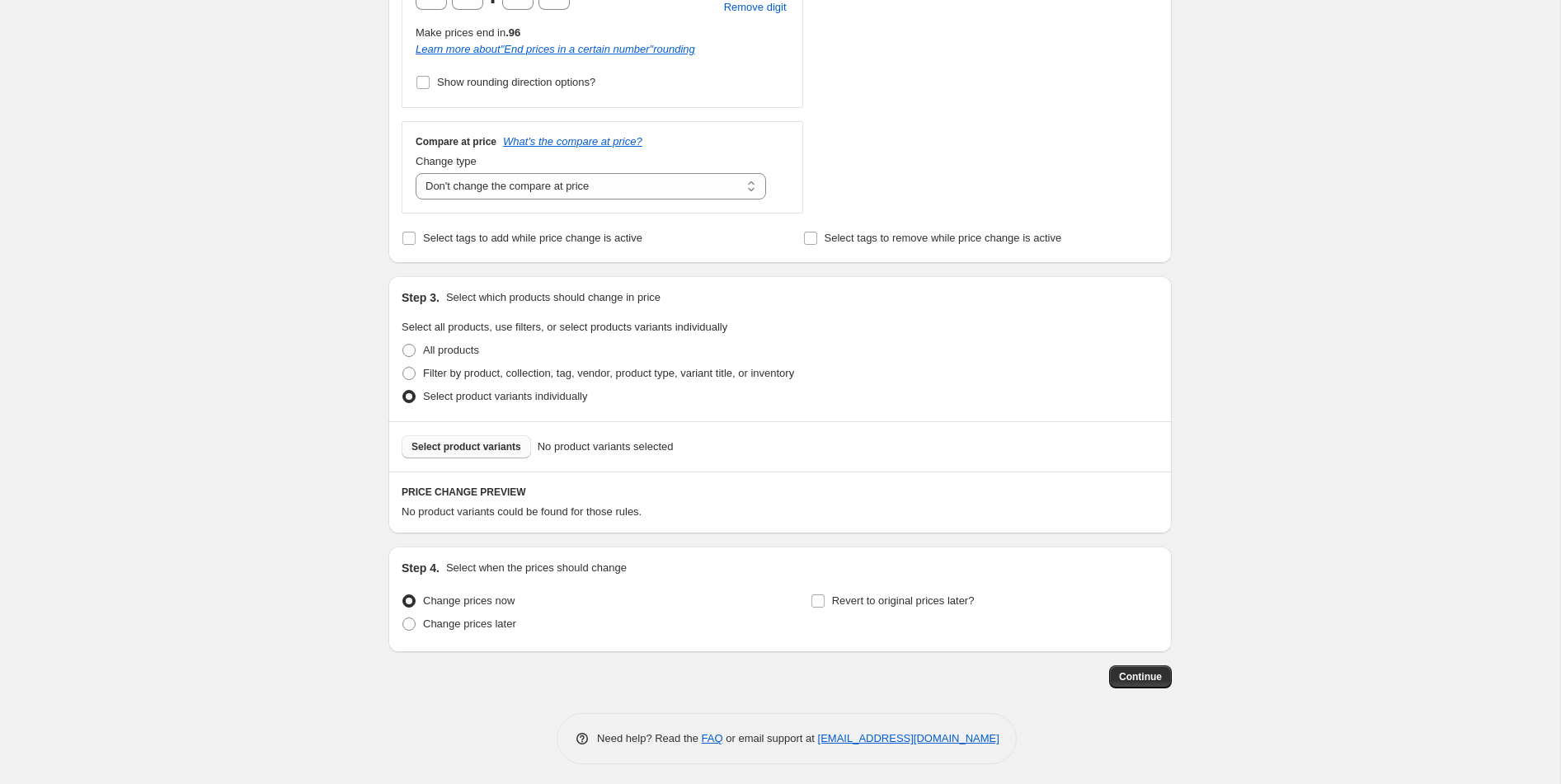
click at [453, 448] on span "Select product variants" at bounding box center [466, 447] width 110 height 13
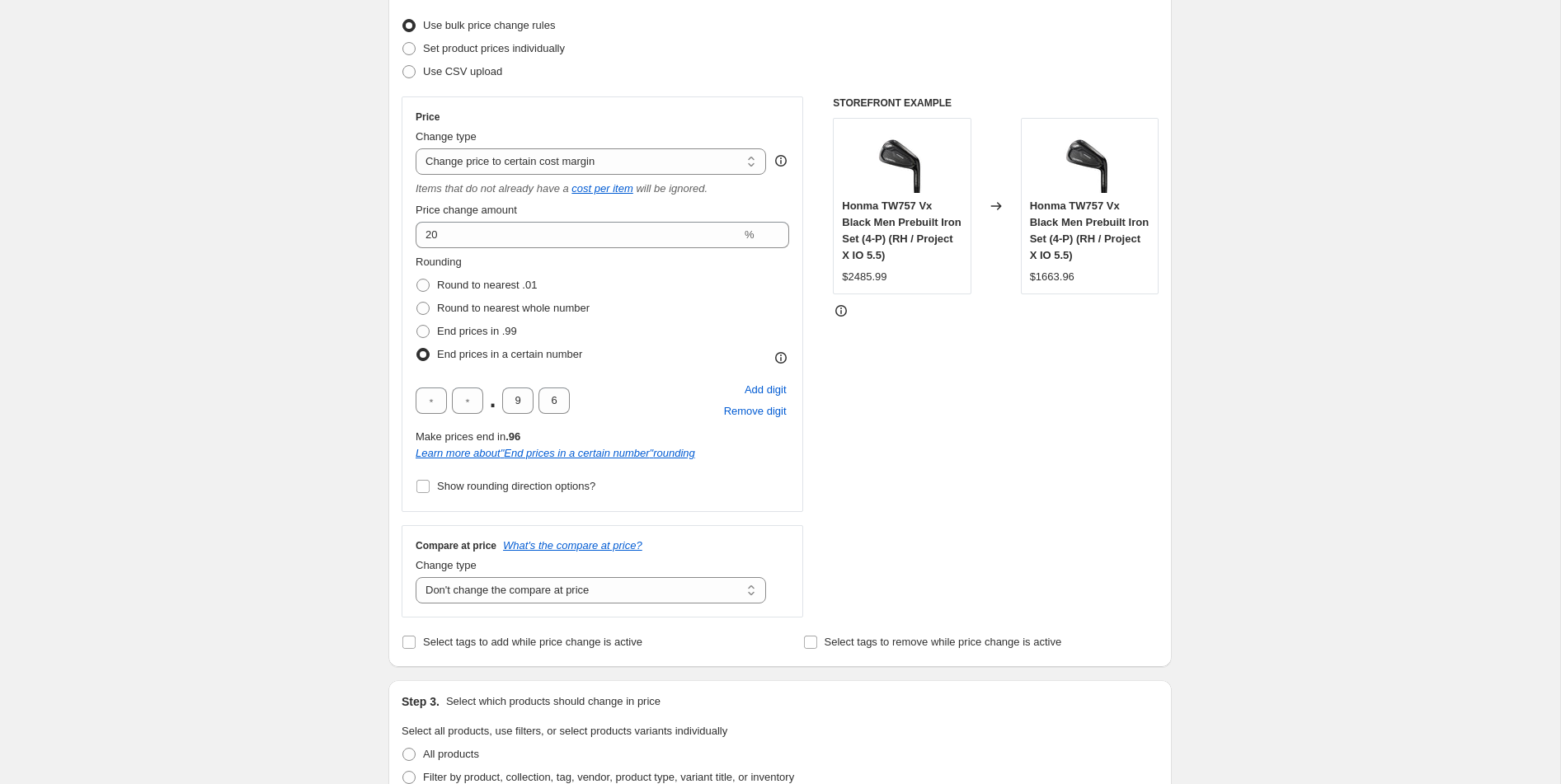
scroll to position [202, 0]
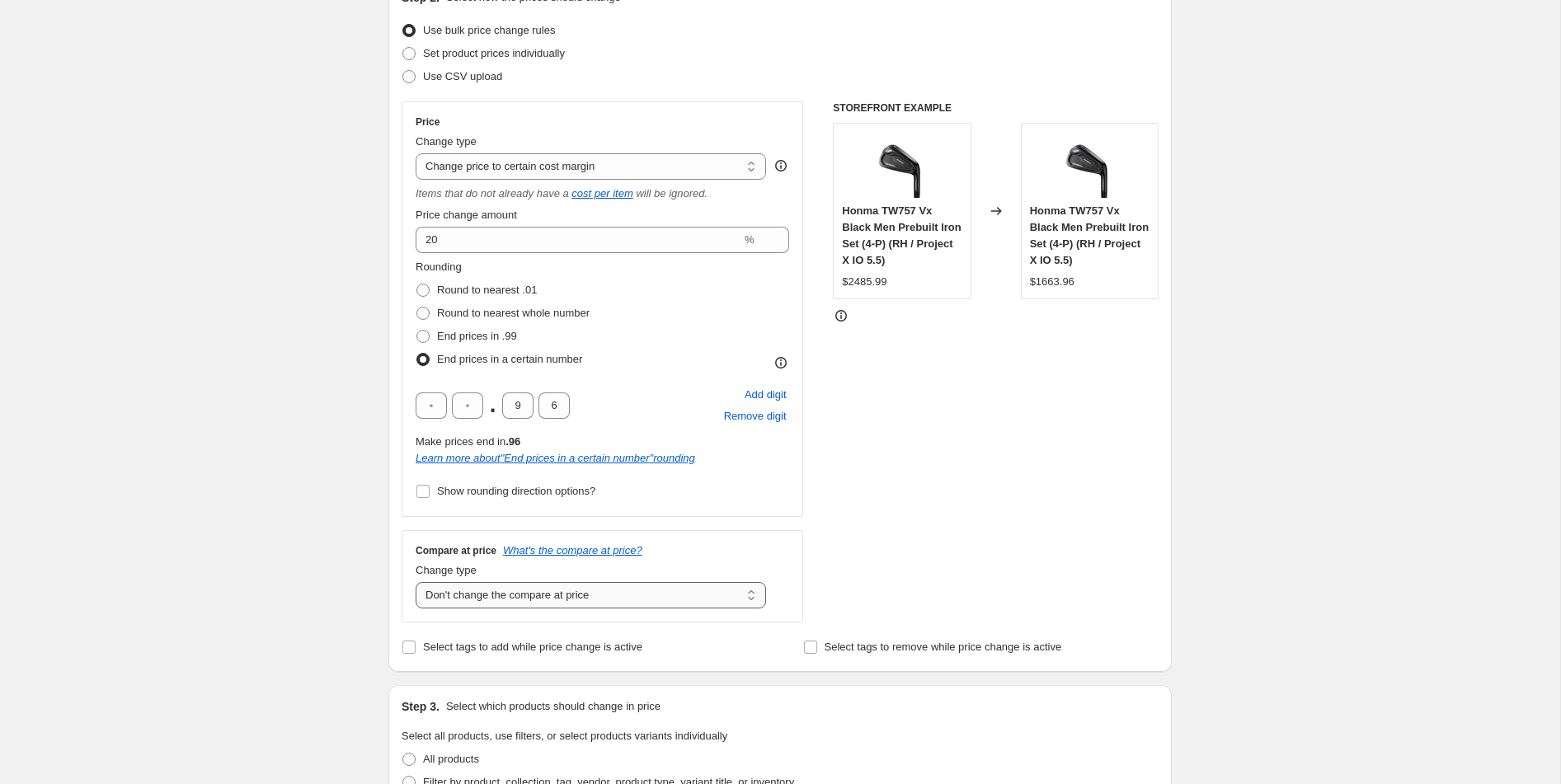
click at [509, 587] on select "Change the compare at price to the current price (sale) Change the compare at p…" at bounding box center [591, 595] width 351 height 26
select select "ep"
click at [416, 583] on select "Change the compare at price to the current price (sale) Change the compare at p…" at bounding box center [591, 595] width 351 height 26
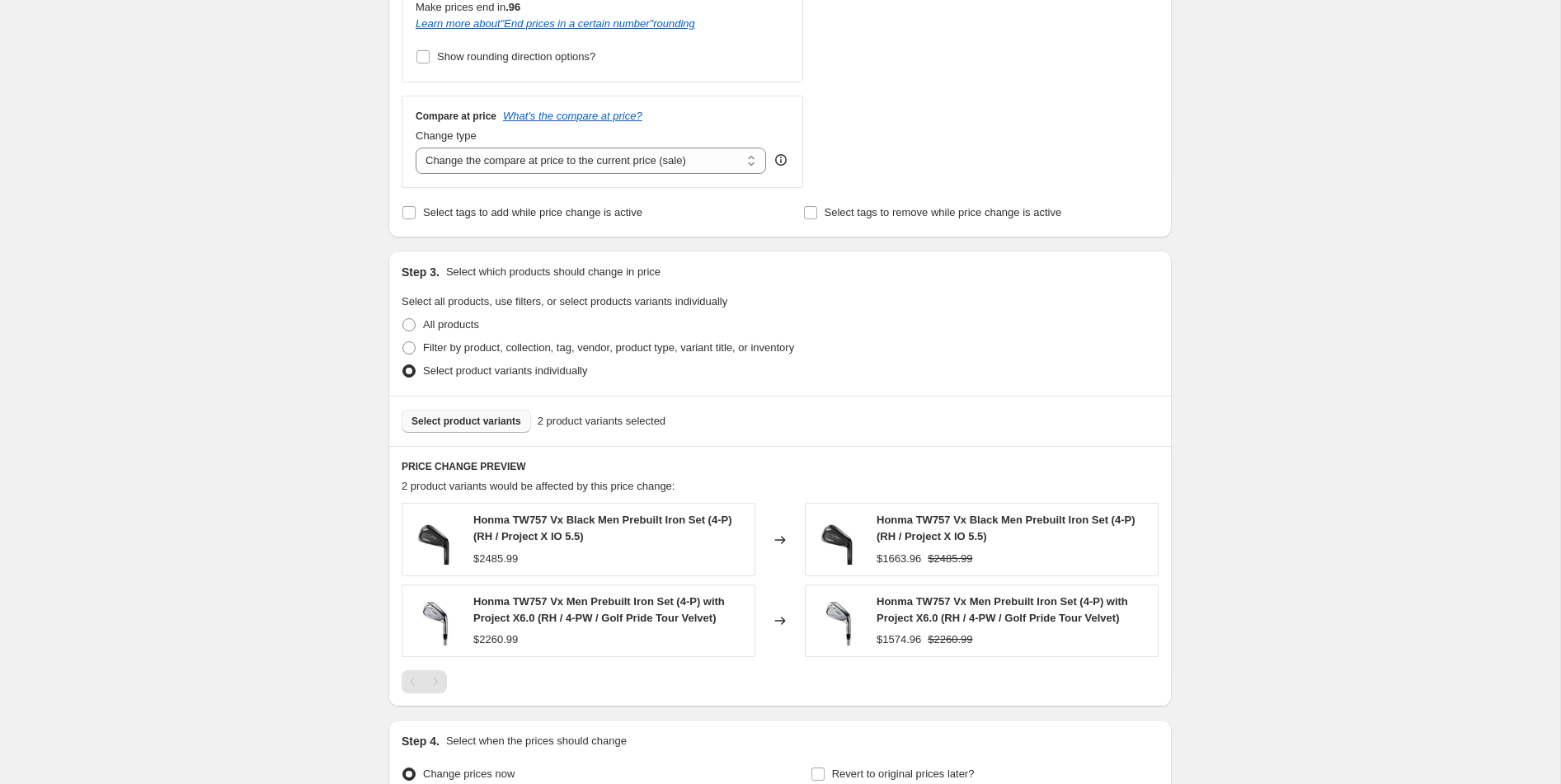
scroll to position [814, 0]
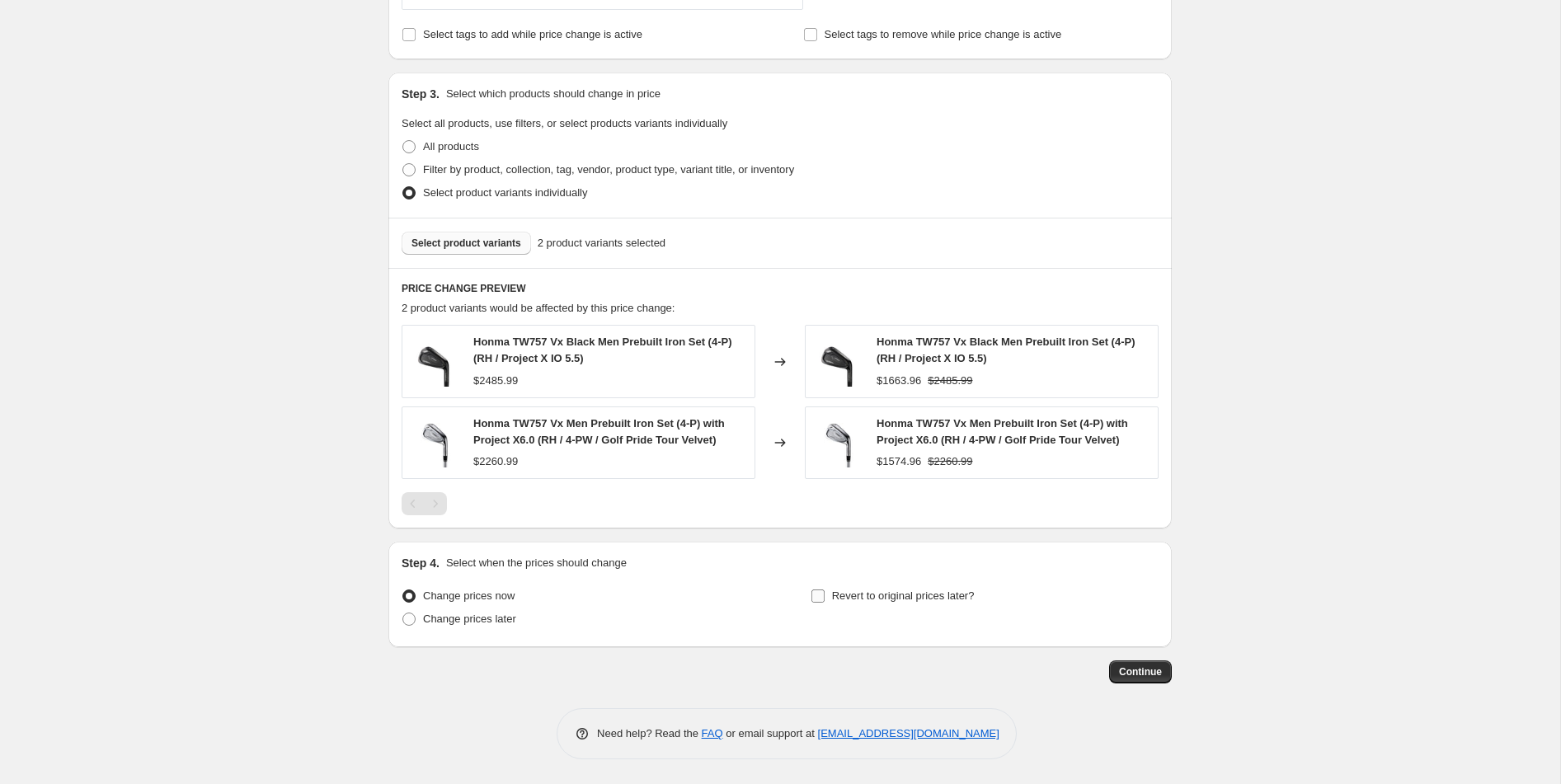
click at [818, 605] on label "Revert to original prices later?" at bounding box center [892, 595] width 164 height 23
click at [818, 603] on input "Revert to original prices later?" at bounding box center [818, 596] width 13 height 13
checkbox input "true"
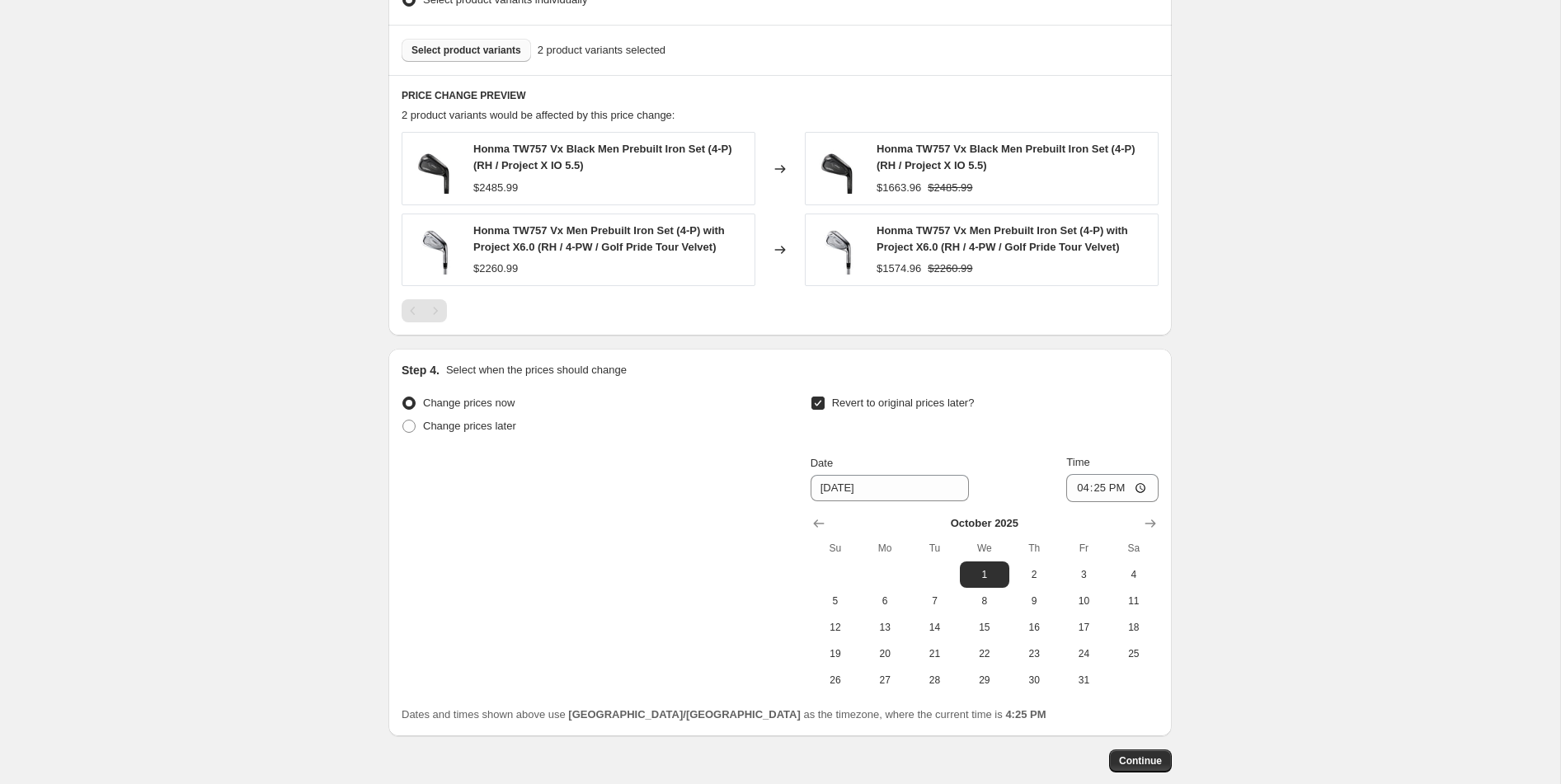
scroll to position [1097, 0]
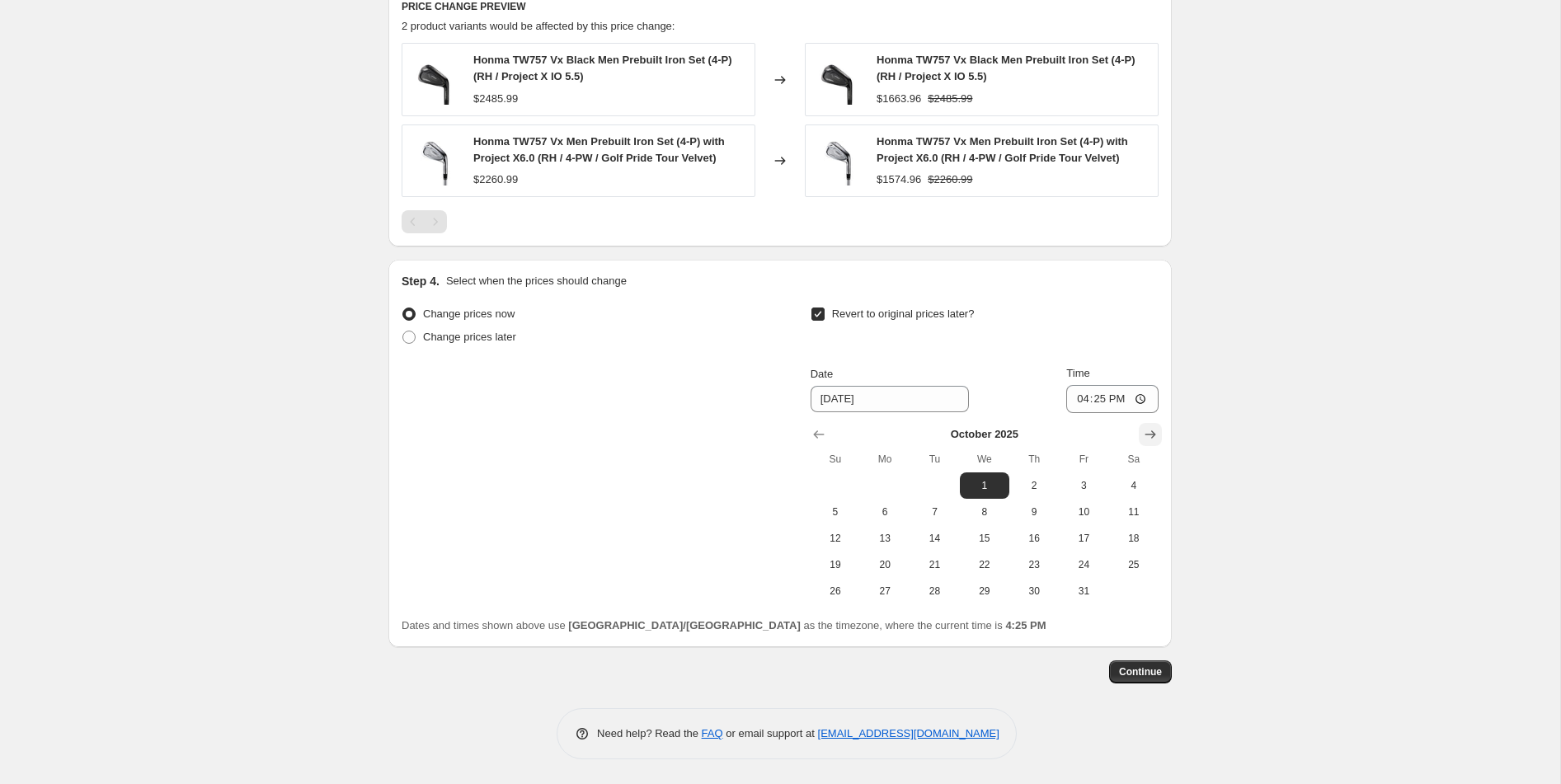
click at [1144, 440] on icon "Show next month, November 2025" at bounding box center [1151, 435] width 17 height 17
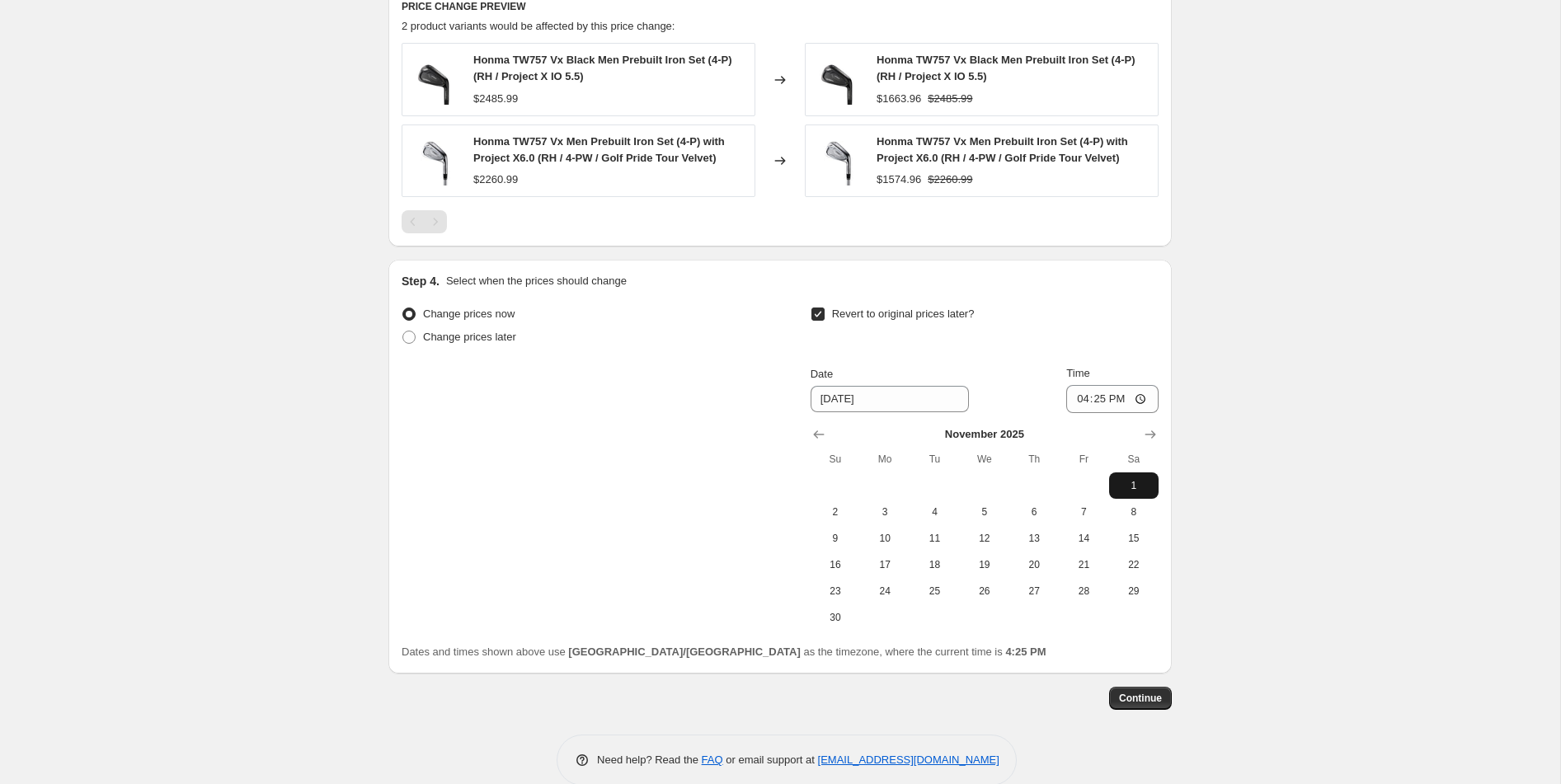
click at [1124, 486] on span "1" at bounding box center [1133, 486] width 36 height 13
type input "[DATE]"
click at [1137, 400] on input "16:25" at bounding box center [1113, 399] width 93 height 28
type input "01:01"
click at [990, 701] on div "Continue" at bounding box center [780, 698] width 783 height 23
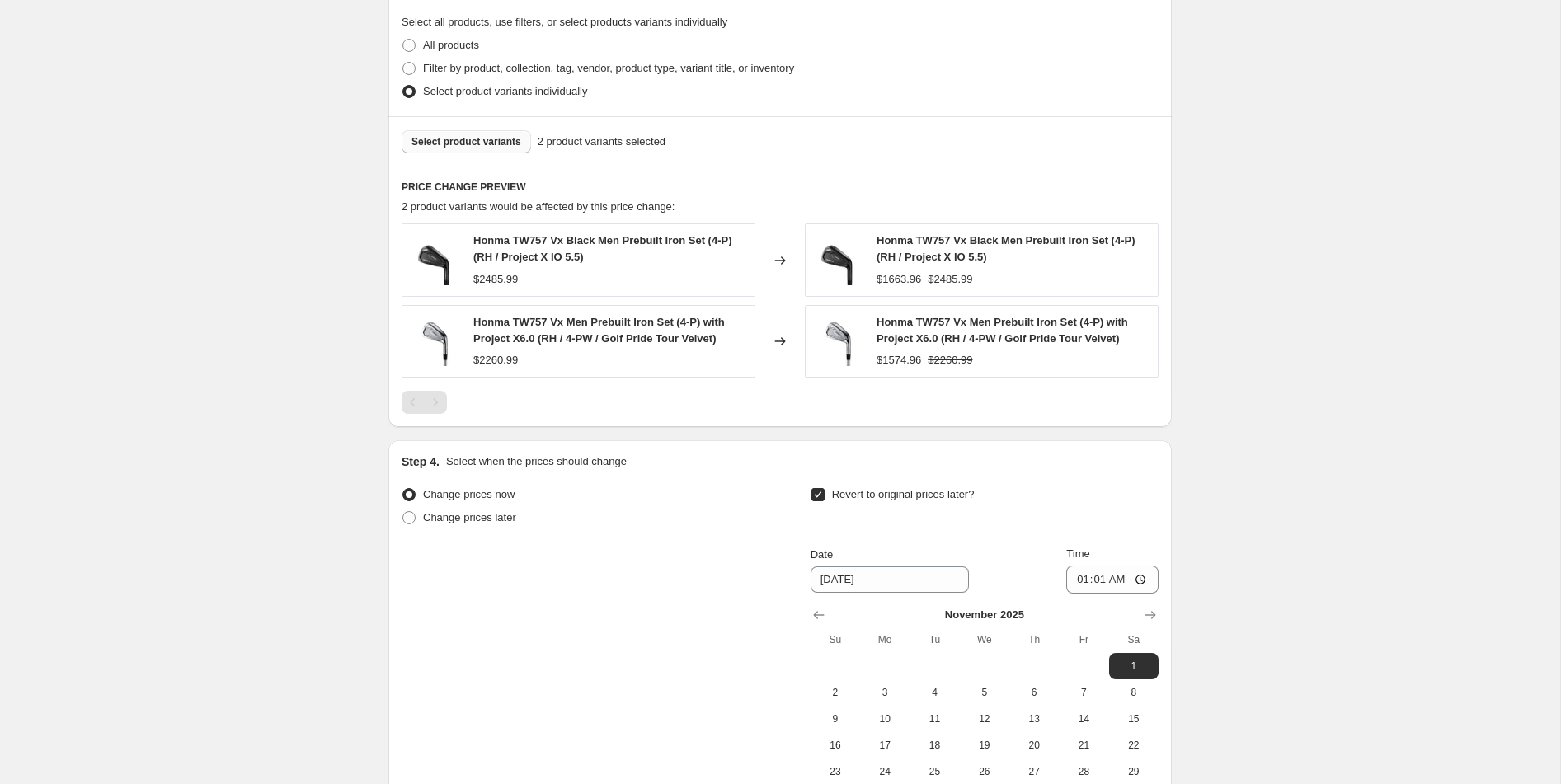
scroll to position [917, 0]
click at [449, 137] on span "Select product variants" at bounding box center [466, 141] width 110 height 13
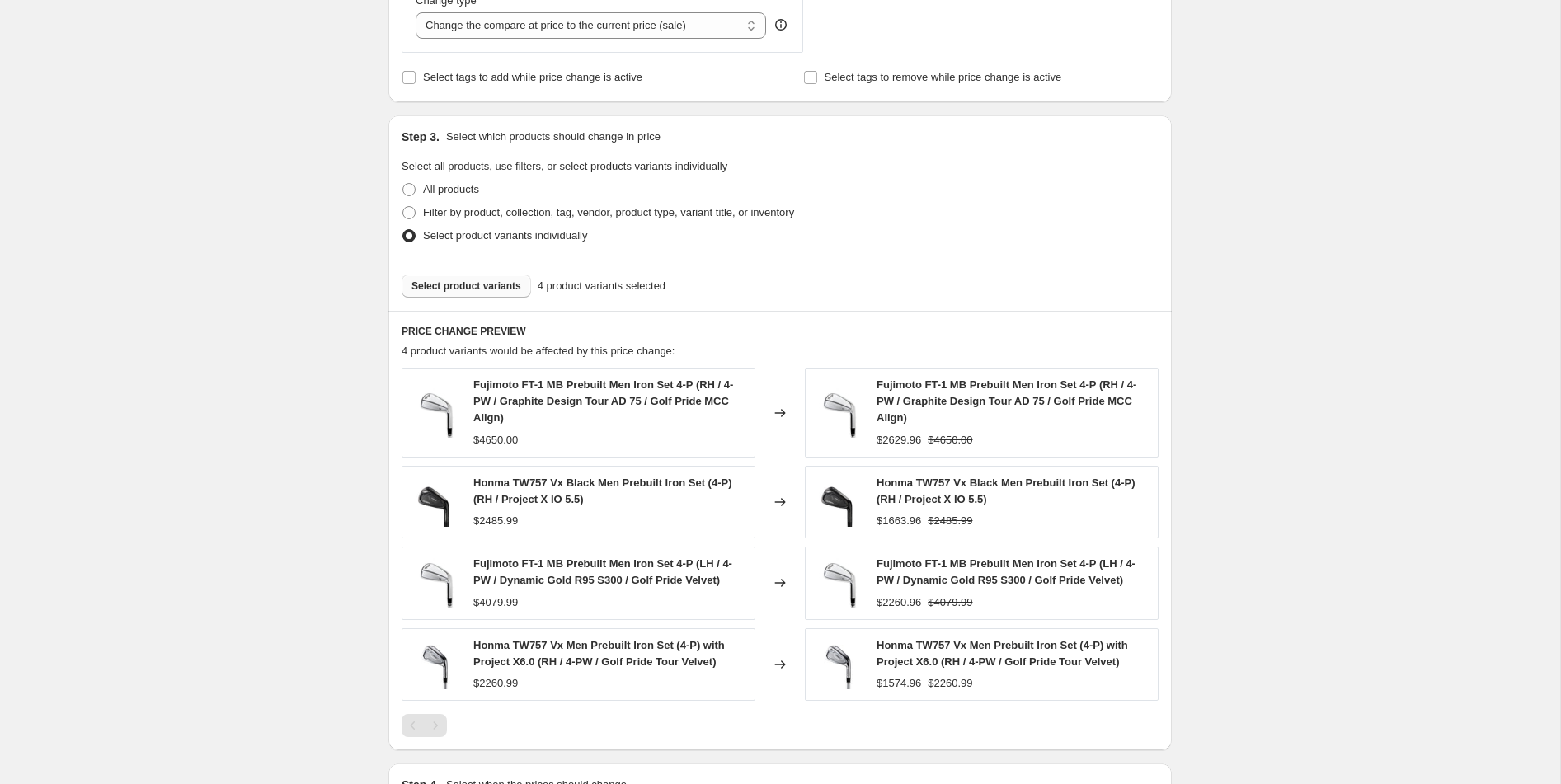
scroll to position [721, 0]
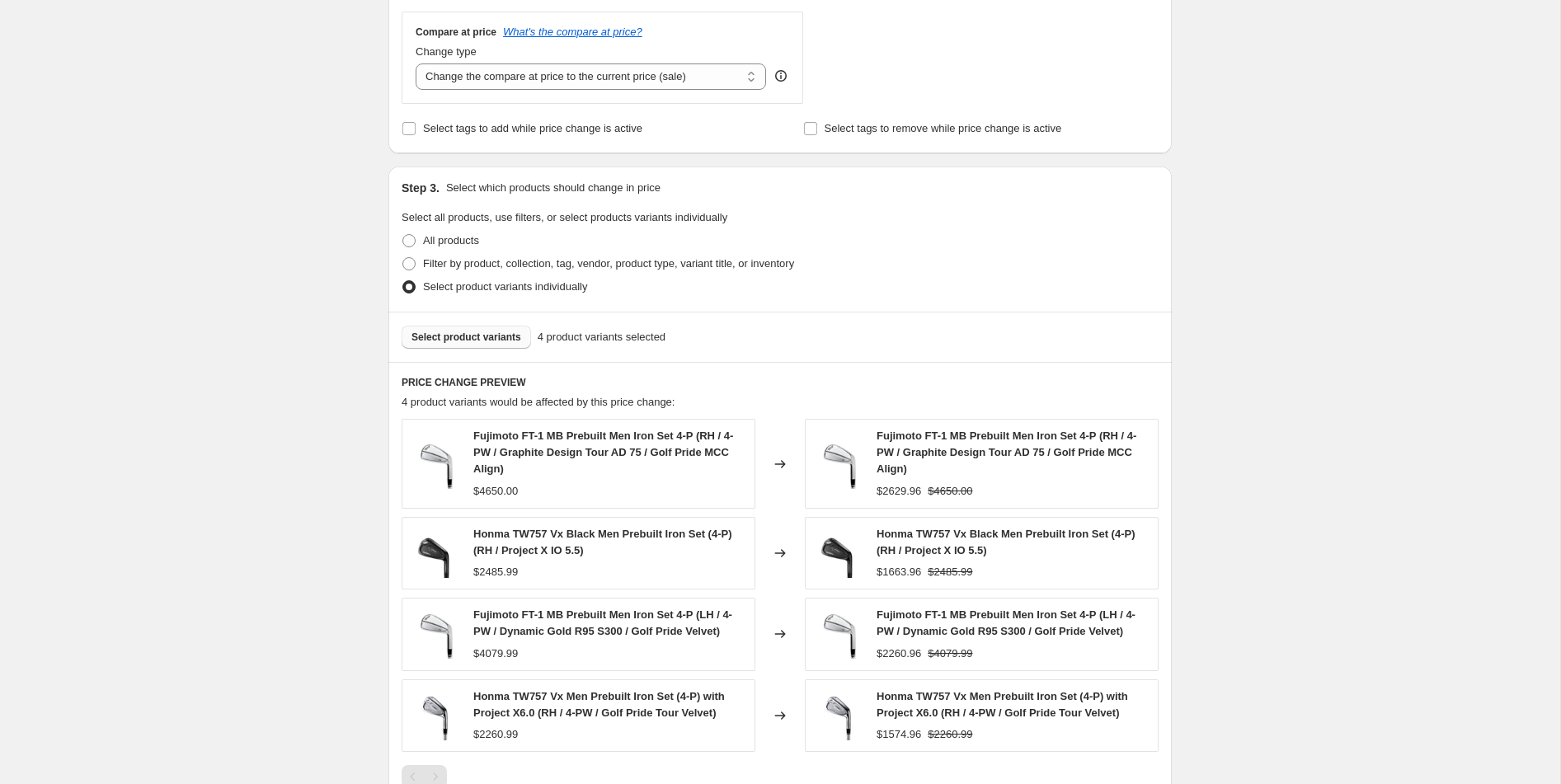
click at [486, 341] on span "Select product variants" at bounding box center [466, 337] width 110 height 13
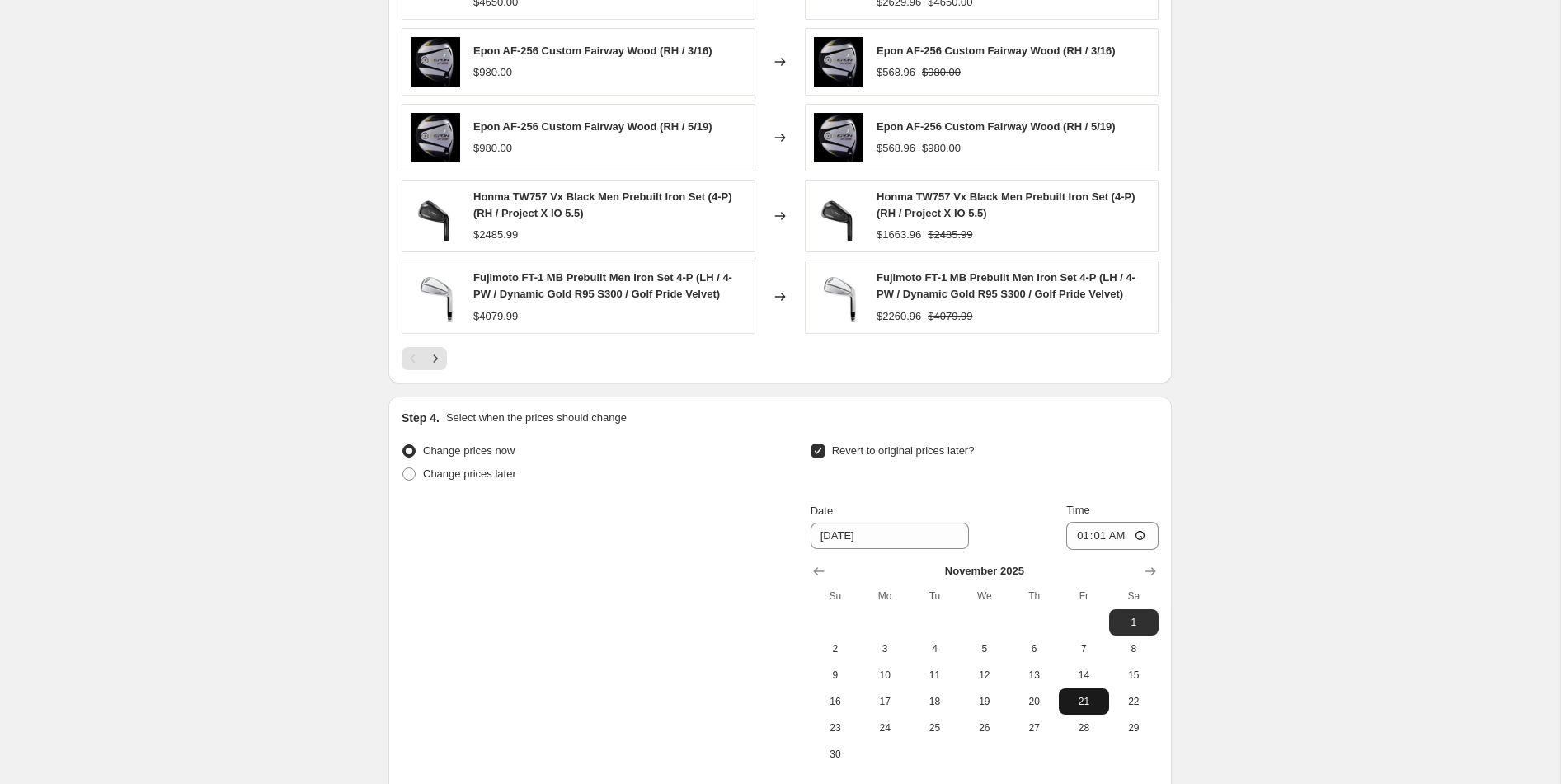
scroll to position [1372, 0]
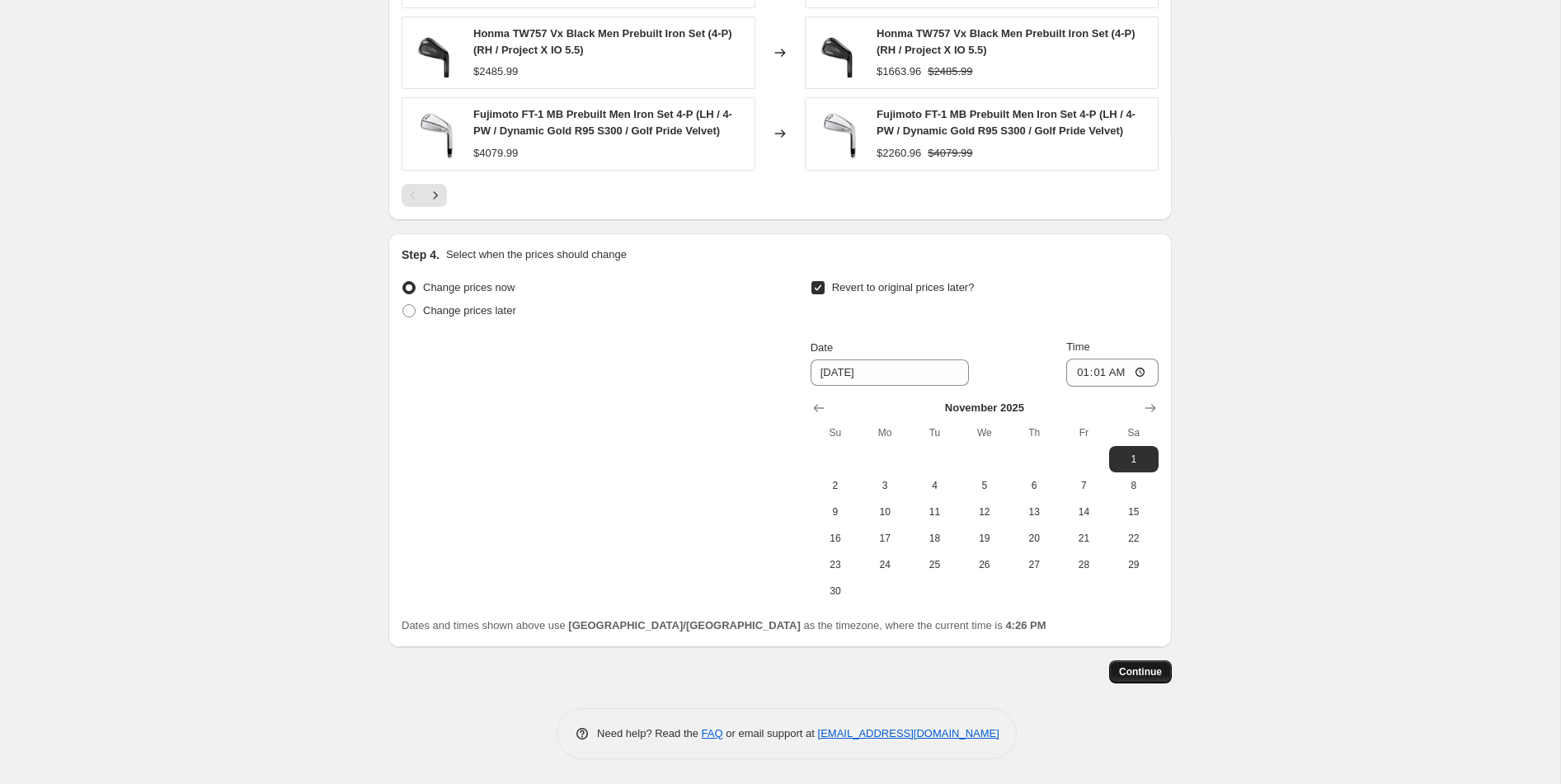
click at [1132, 674] on span "Continue" at bounding box center [1140, 672] width 43 height 13
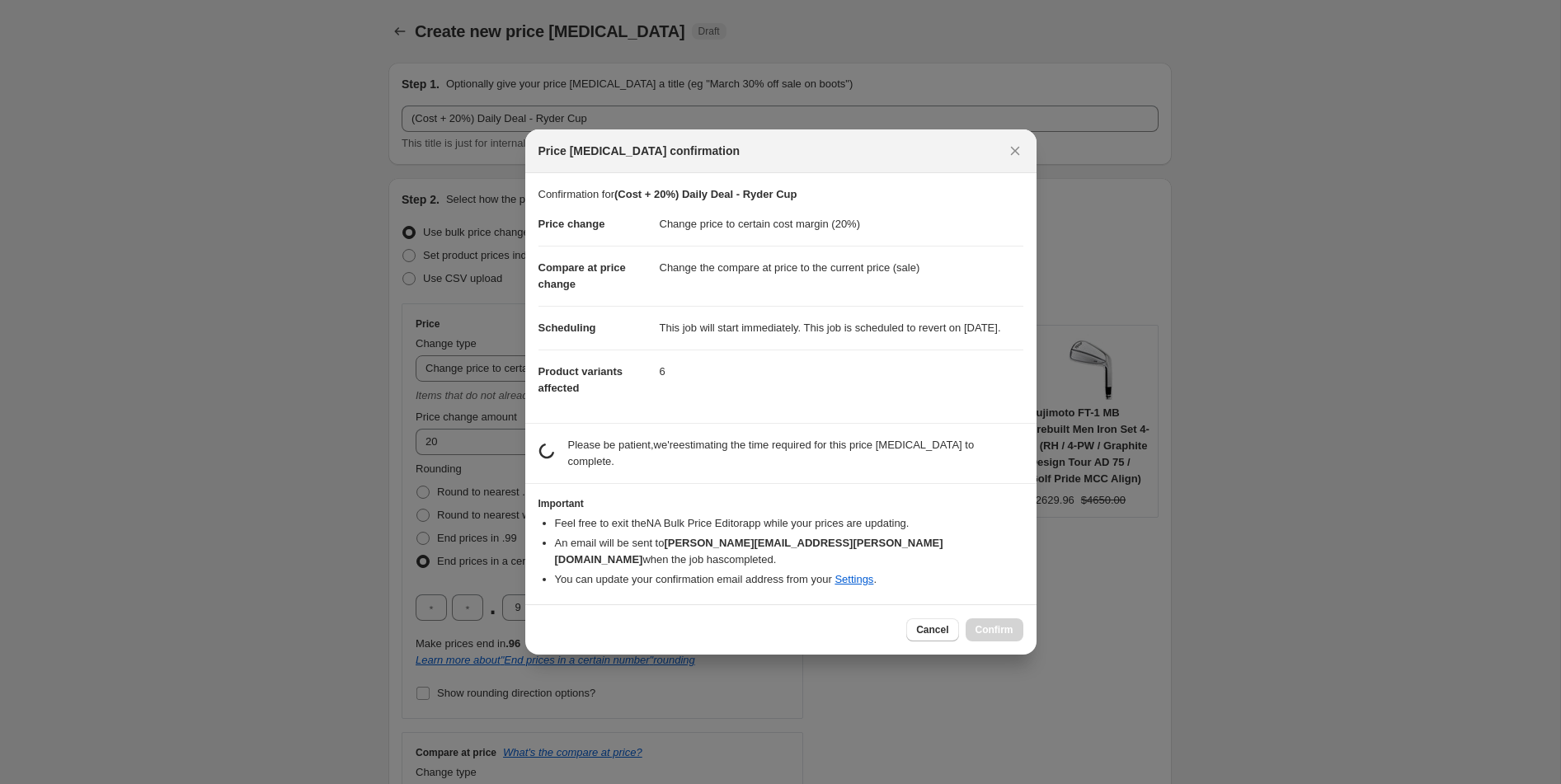
scroll to position [0, 0]
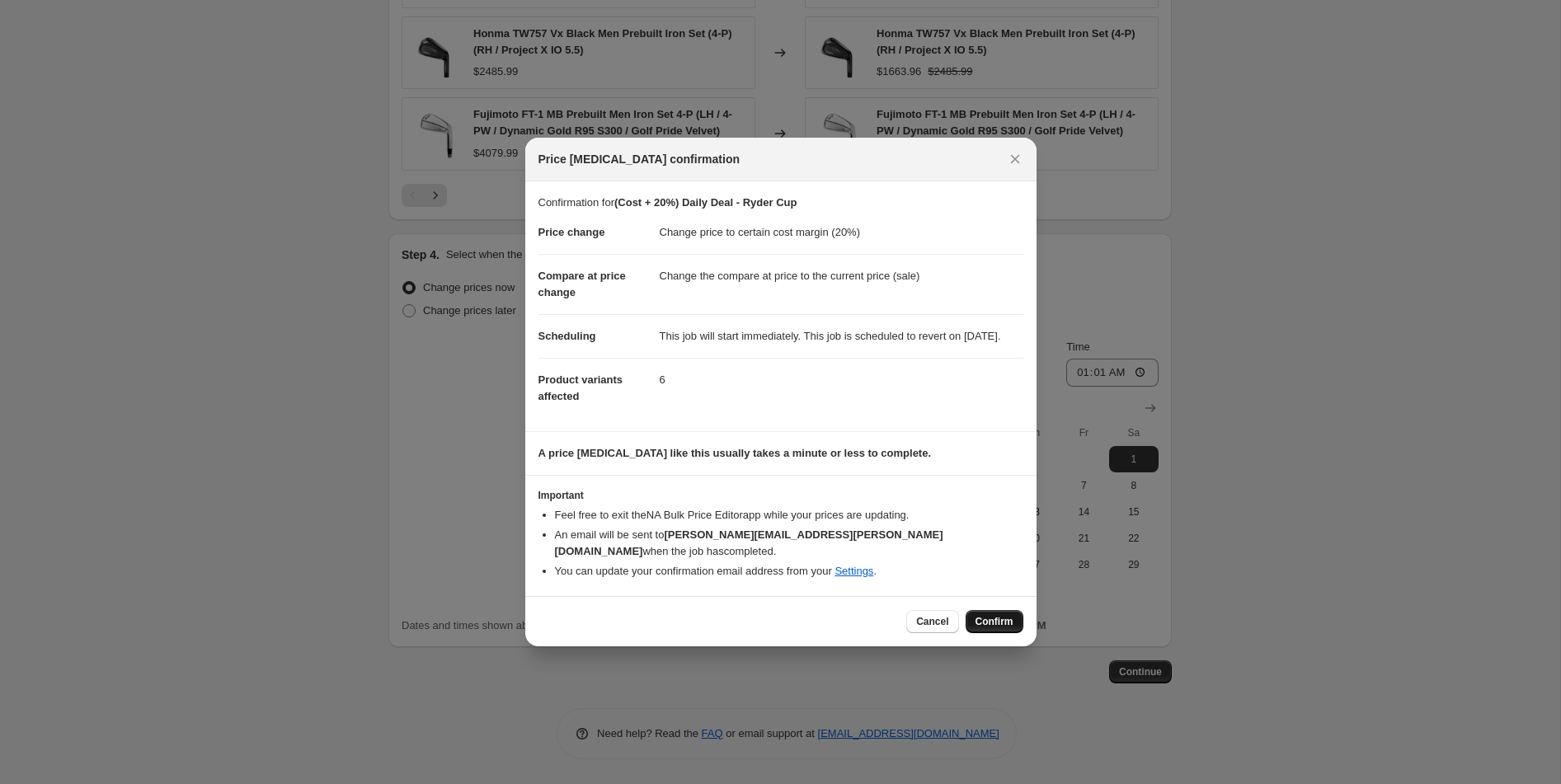
click at [997, 626] on span "Confirm" at bounding box center [994, 622] width 38 height 13
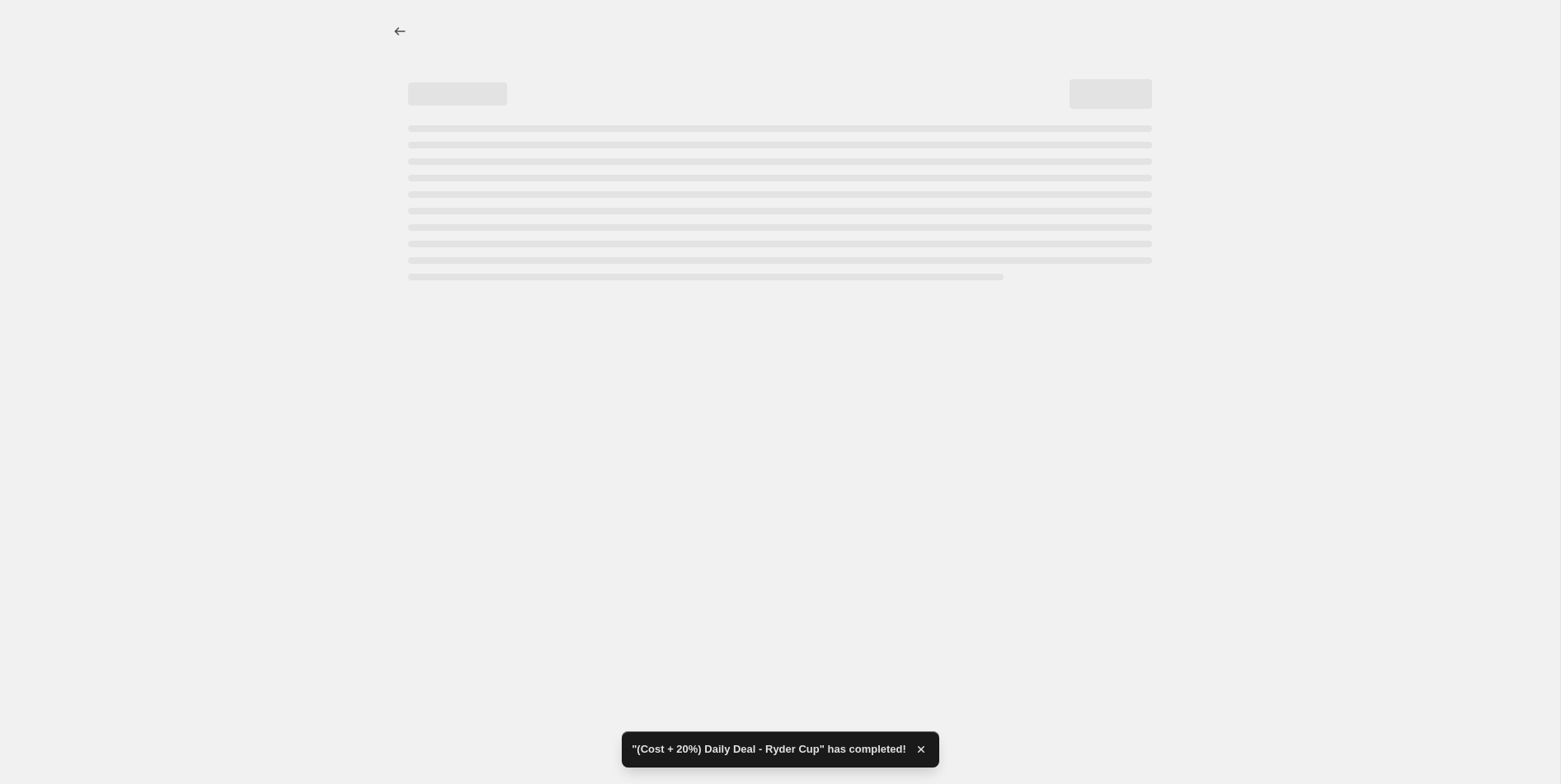
select select "margin"
